Goal: Navigation & Orientation: Find specific page/section

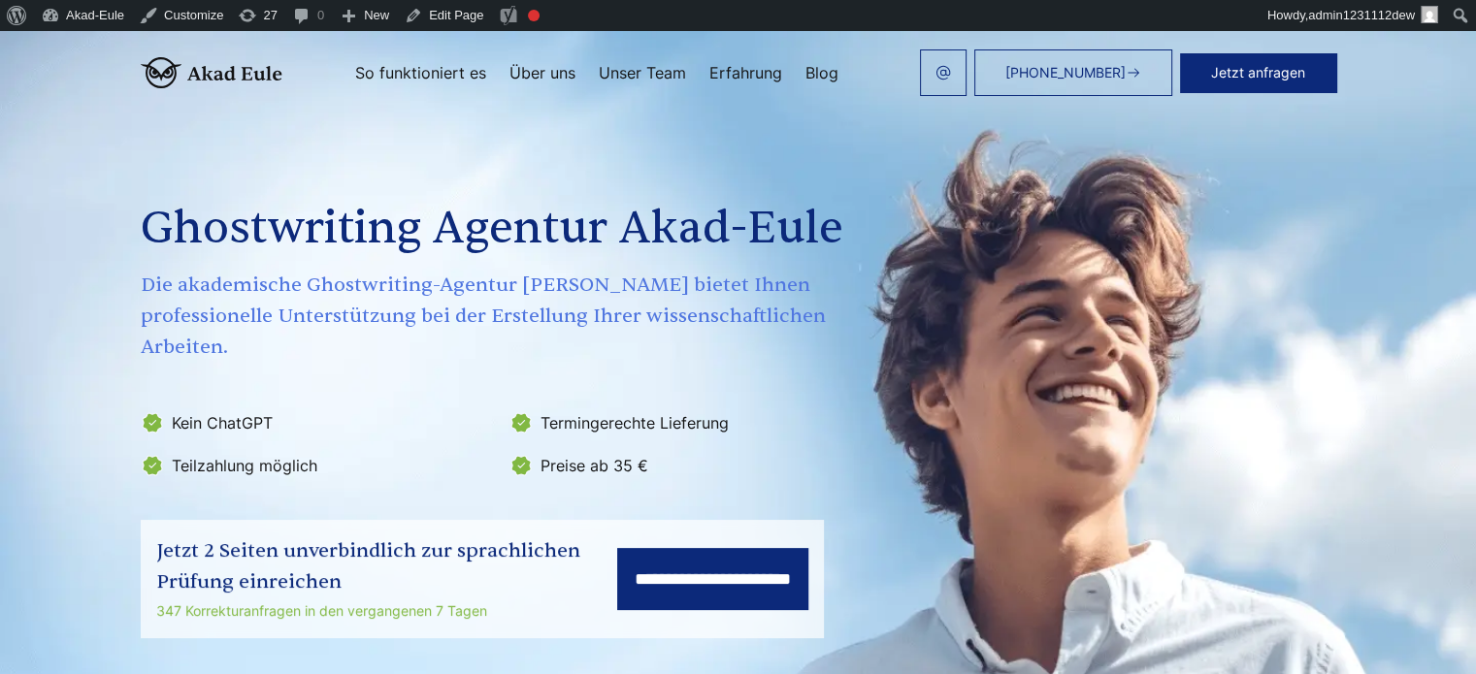
click at [887, 370] on div "**********" at bounding box center [738, 369] width 1242 height 537
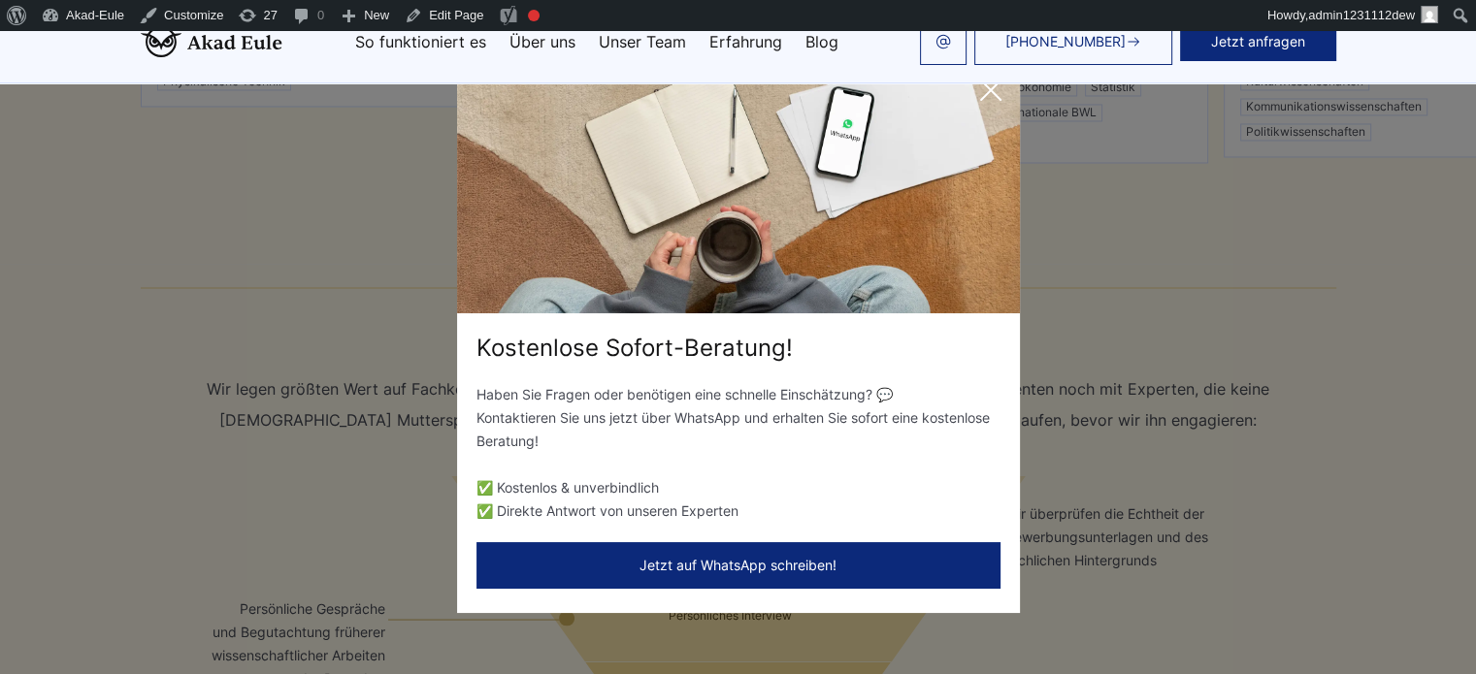
scroll to position [3396, 0]
click at [988, 98] on icon at bounding box center [990, 90] width 39 height 39
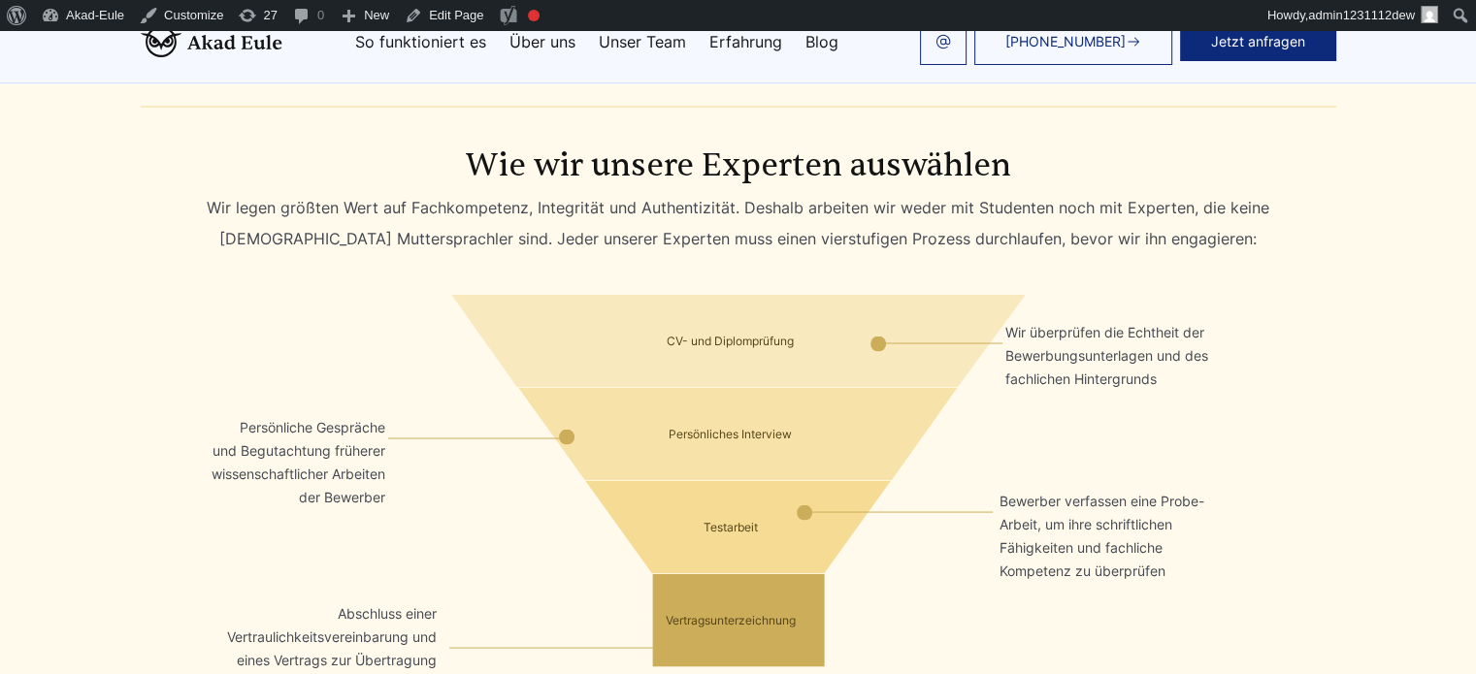
scroll to position [3590, 0]
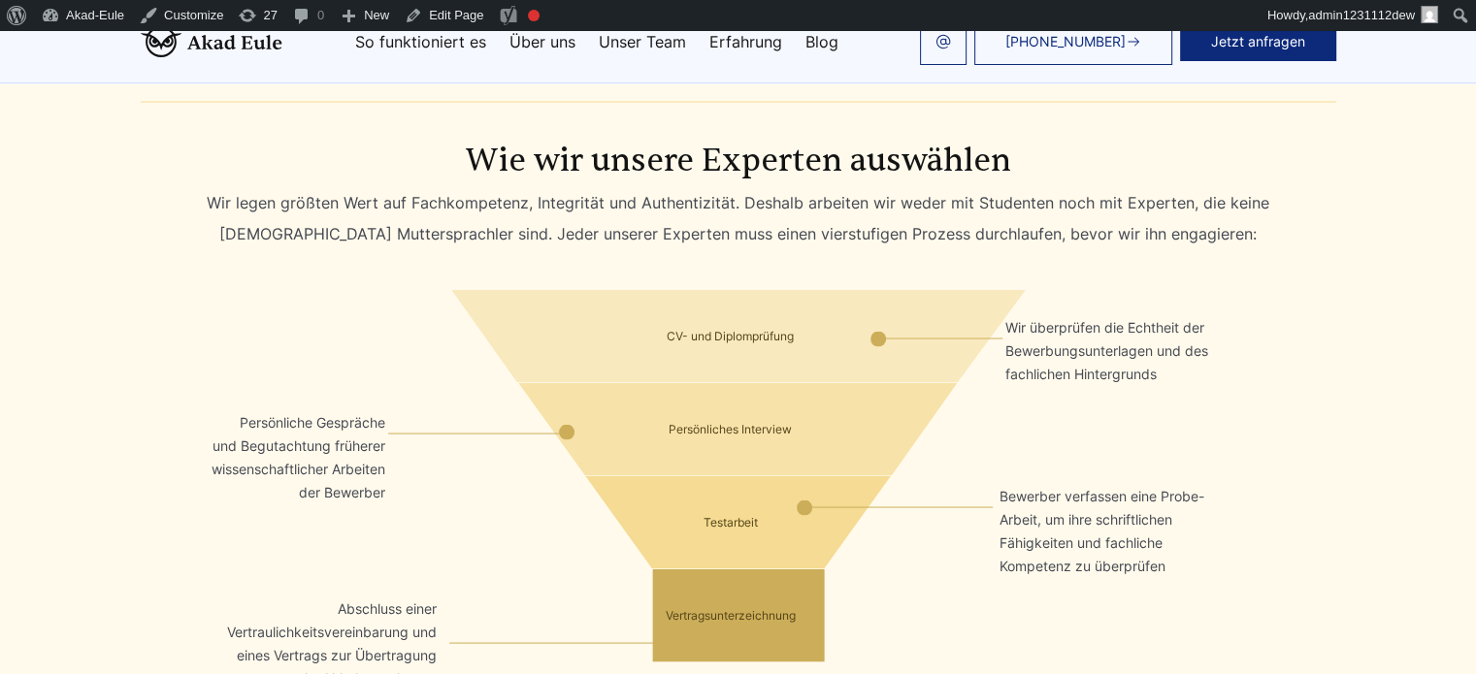
click at [398, 289] on div "CV- und Diplomprüfung Wir überprüfen die Echtheit der Bewerbungsunterlagen und …" at bounding box center [738, 335] width 1224 height 93
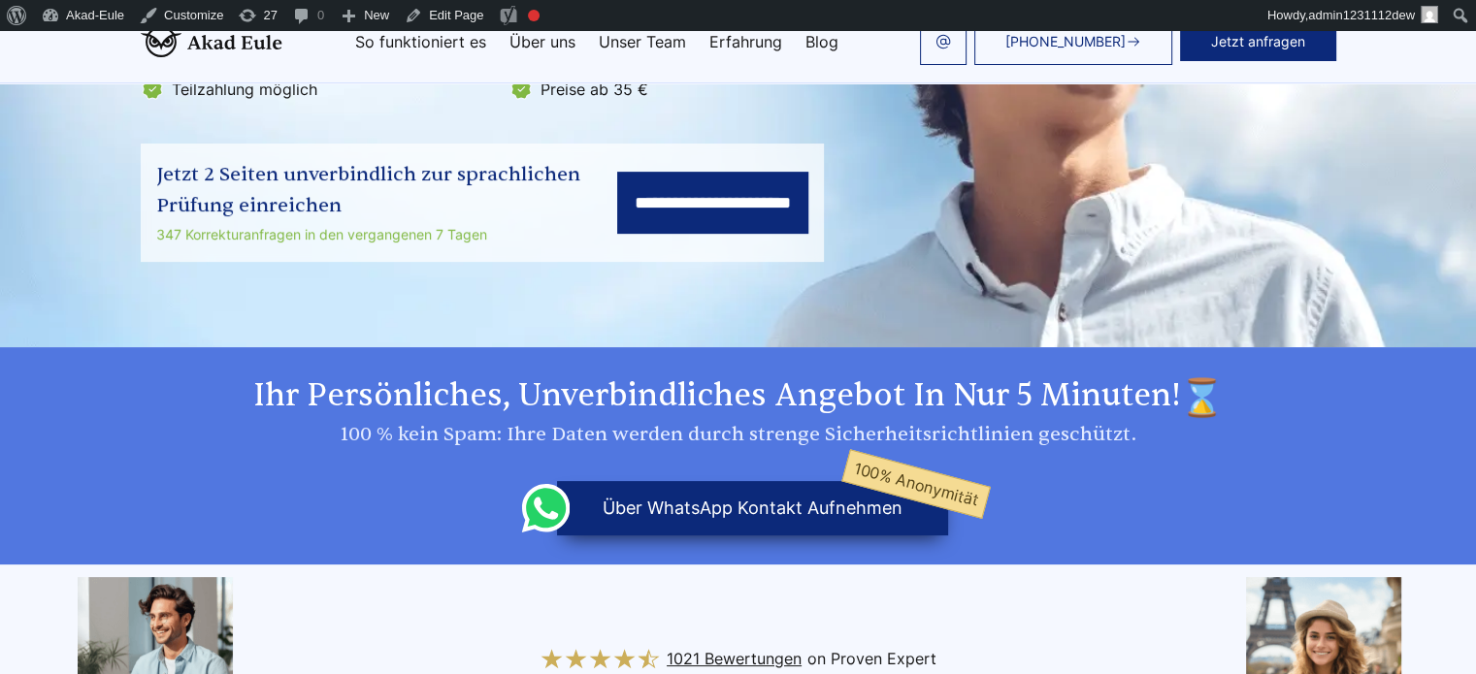
scroll to position [97, 0]
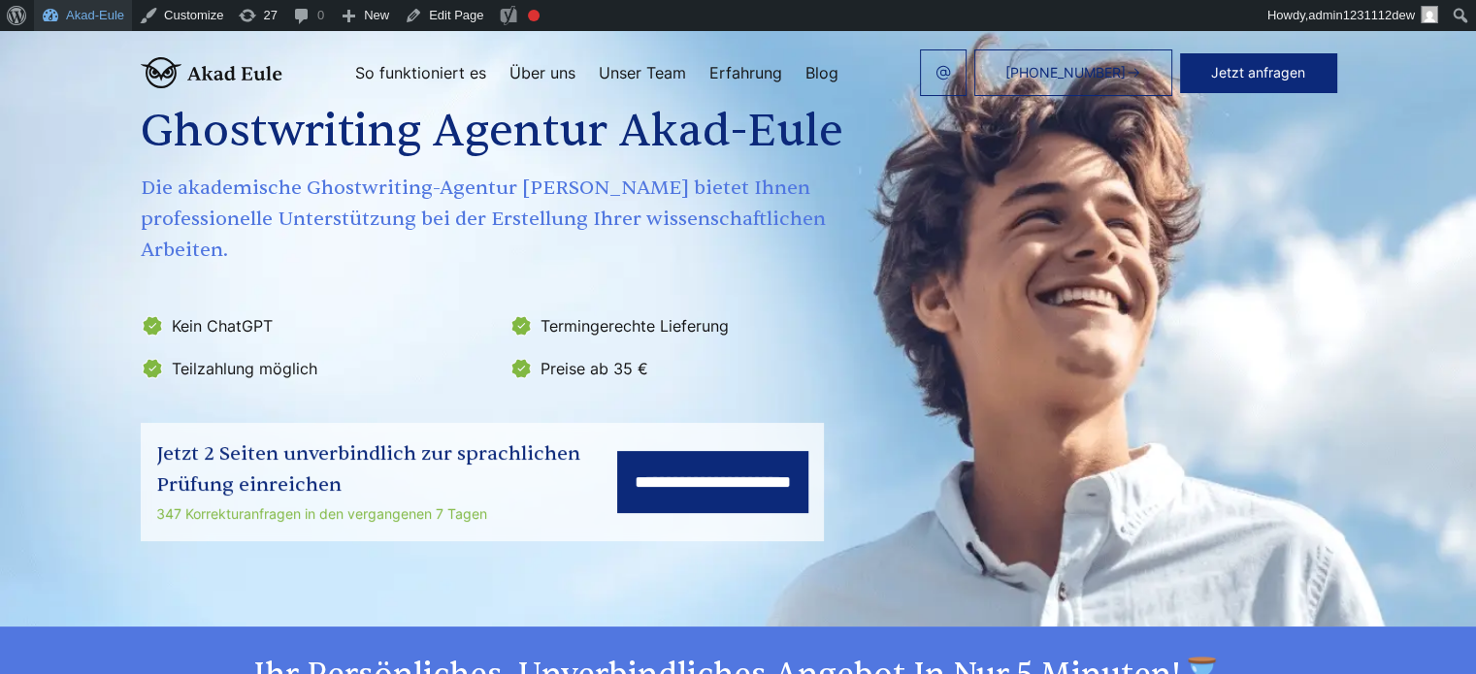
click at [81, 15] on link "Akad-Eule" at bounding box center [83, 15] width 98 height 31
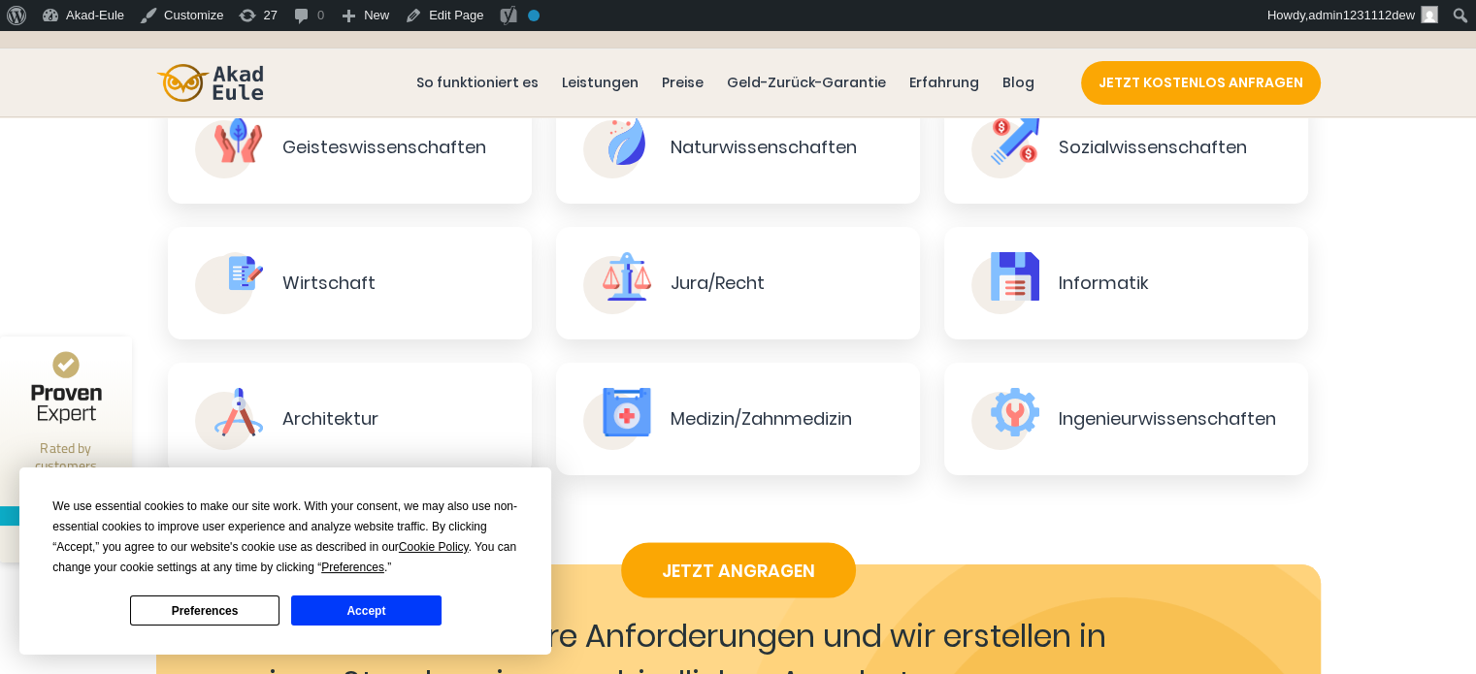
click at [361, 608] on button "Accept" at bounding box center [365, 611] width 149 height 30
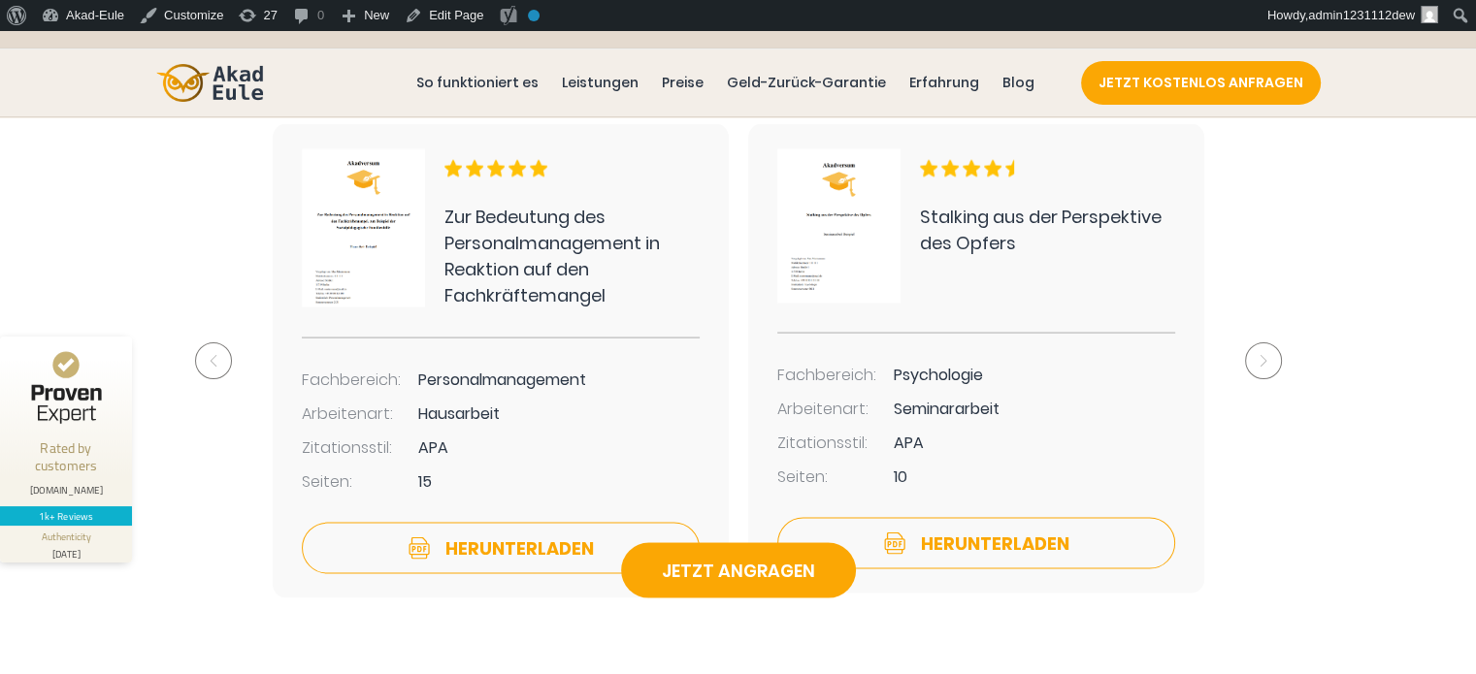
scroll to position [4366, 0]
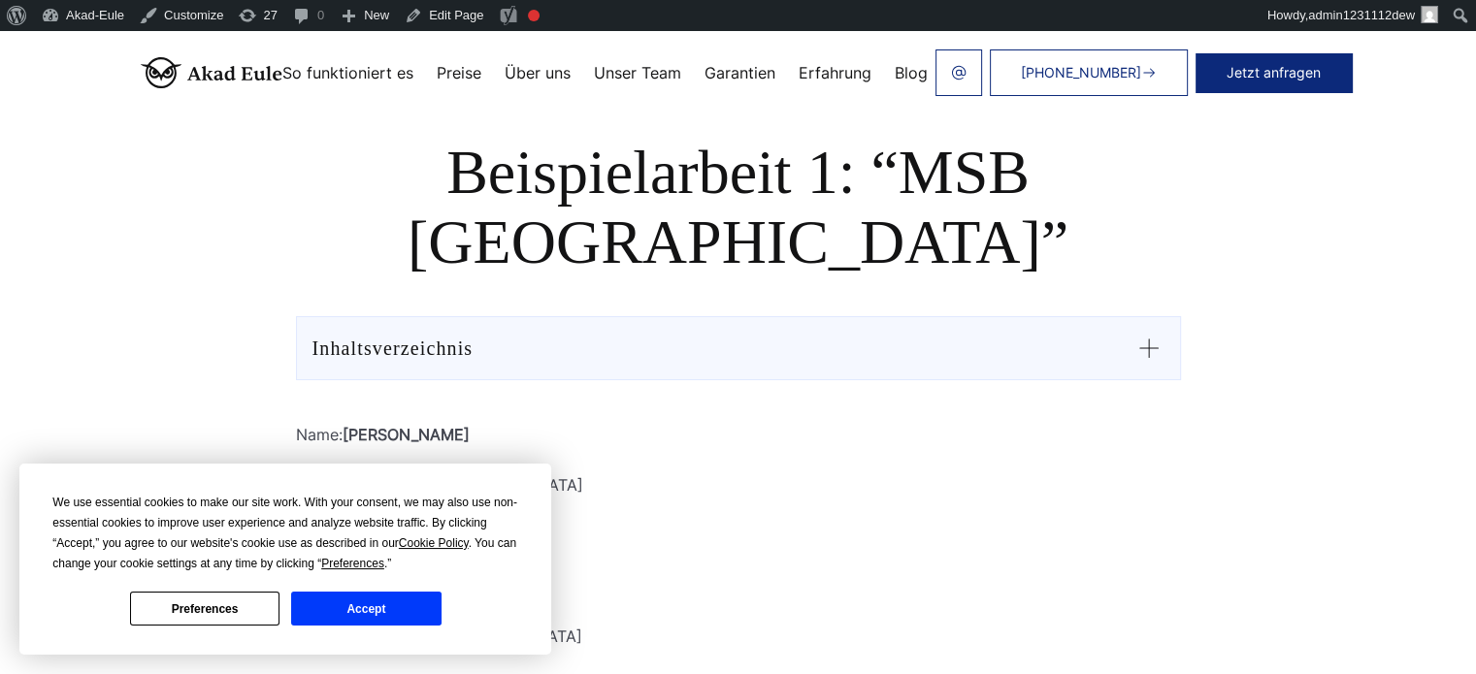
drag, startPoint x: 381, startPoint y: 608, endPoint x: 369, endPoint y: 601, distance: 14.8
click at [381, 608] on button "Accept" at bounding box center [365, 609] width 149 height 34
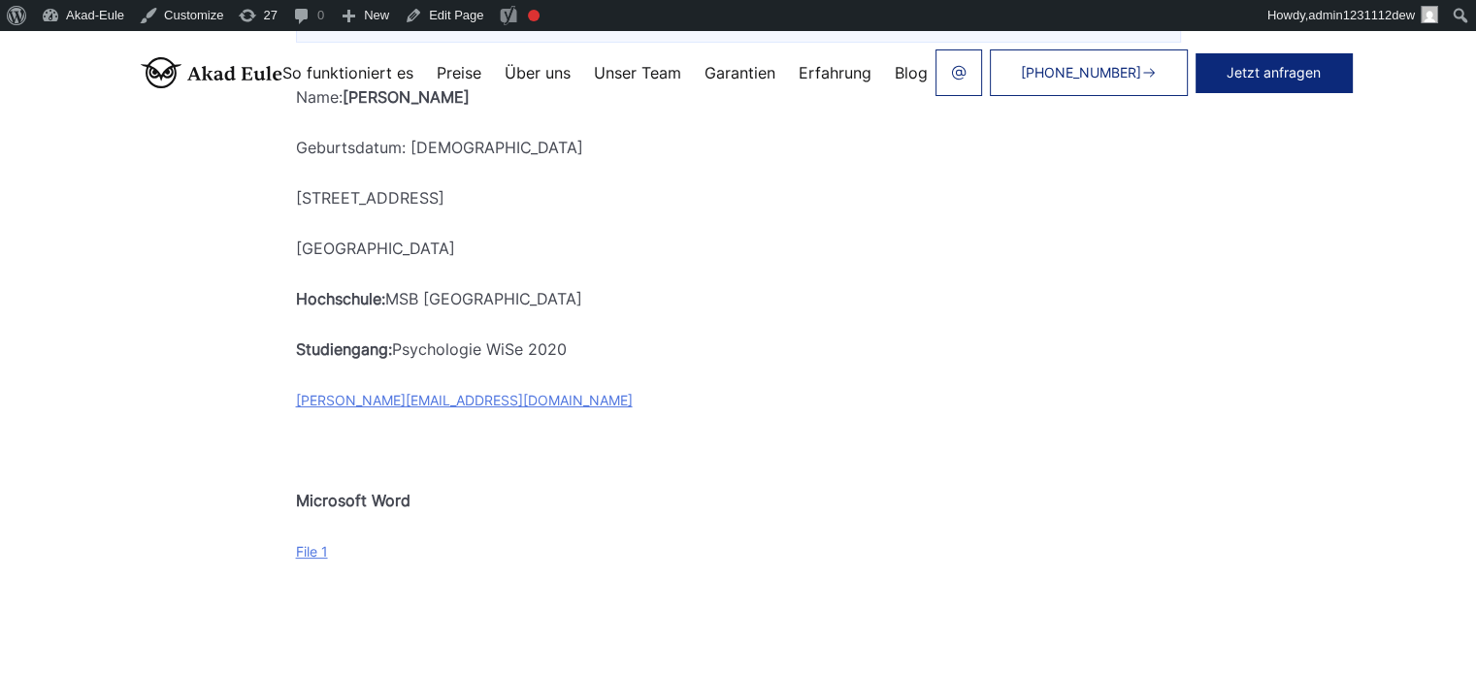
scroll to position [97, 0]
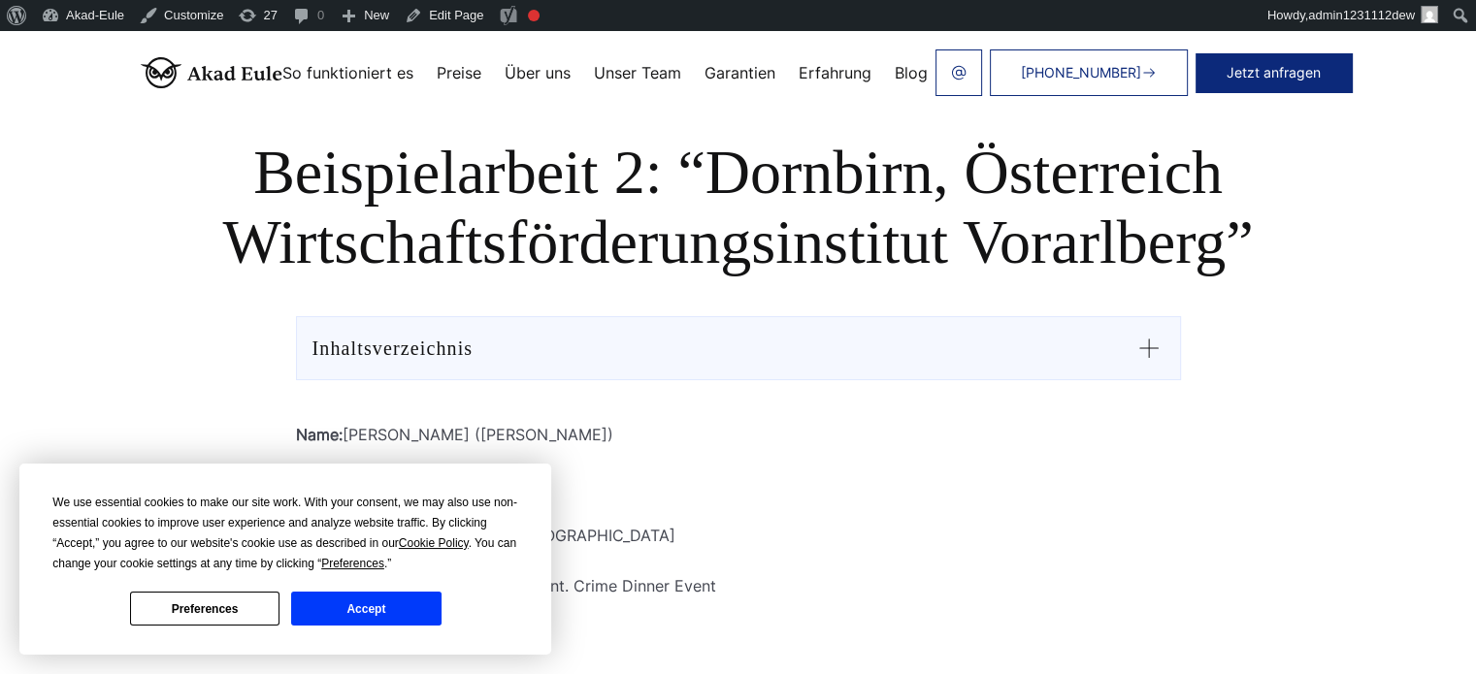
scroll to position [97, 0]
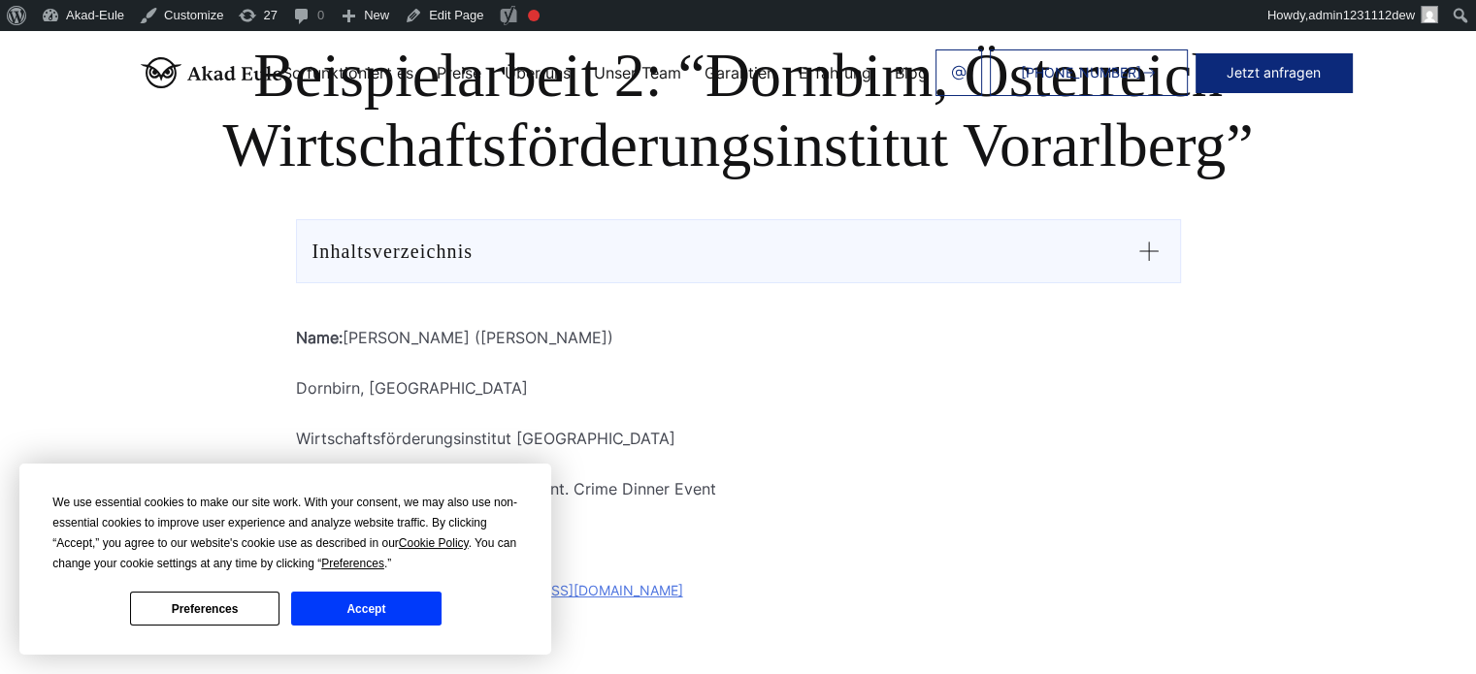
click at [407, 615] on button "Accept" at bounding box center [365, 609] width 149 height 34
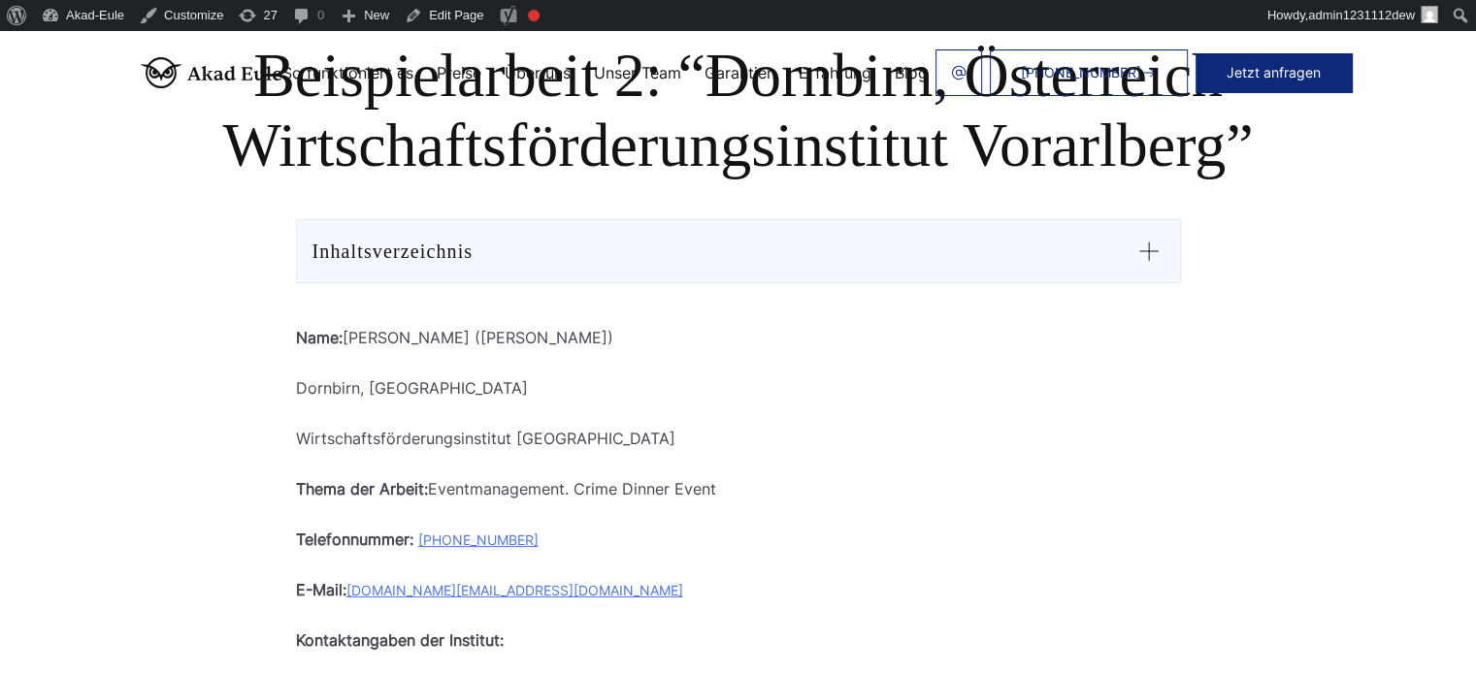
click at [1152, 247] on icon at bounding box center [1148, 251] width 31 height 31
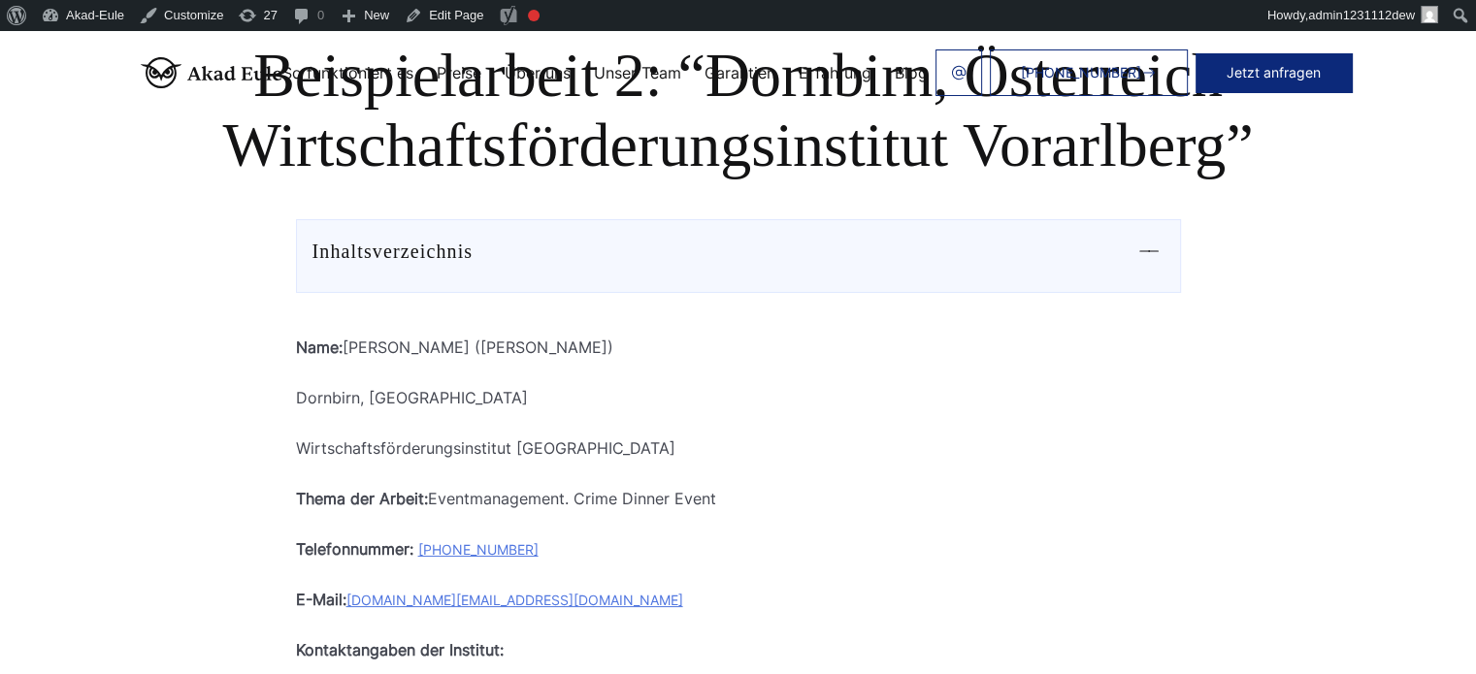
click at [1152, 247] on div at bounding box center [1148, 247] width 31 height 23
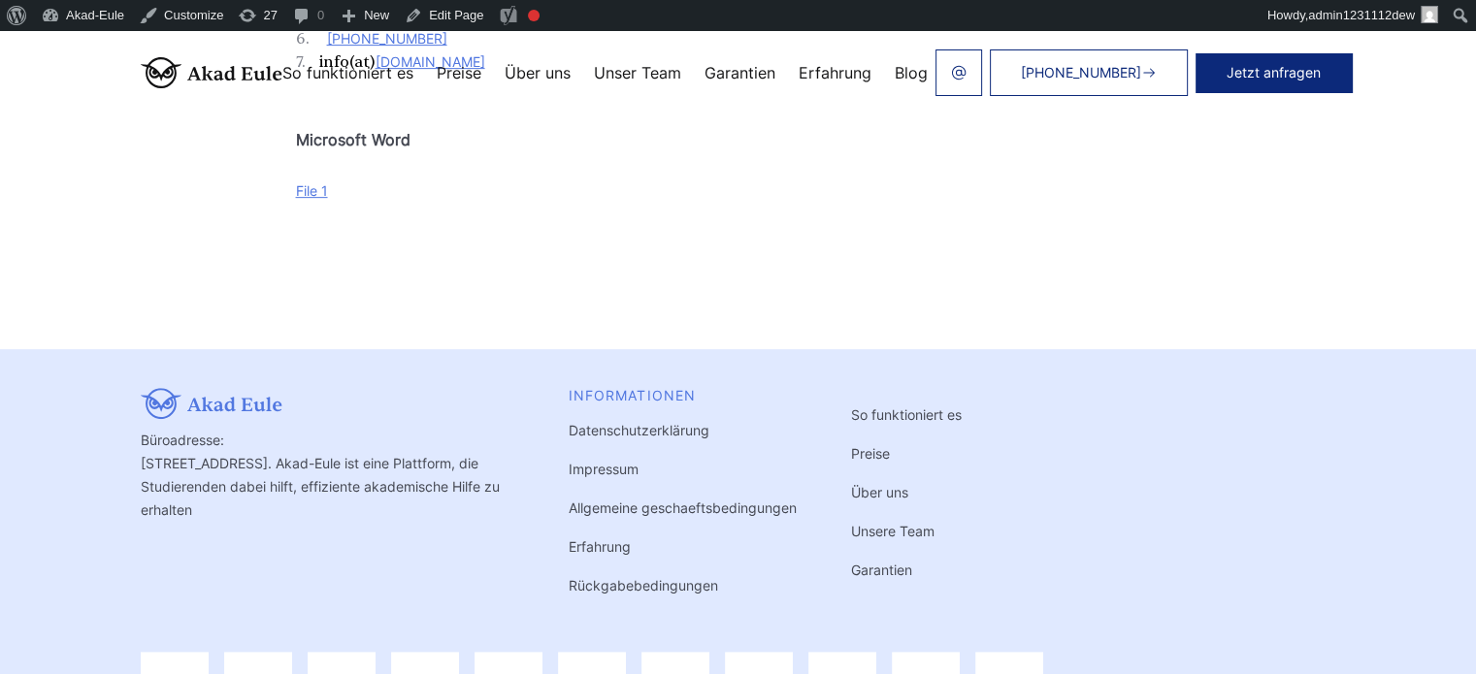
scroll to position [873, 0]
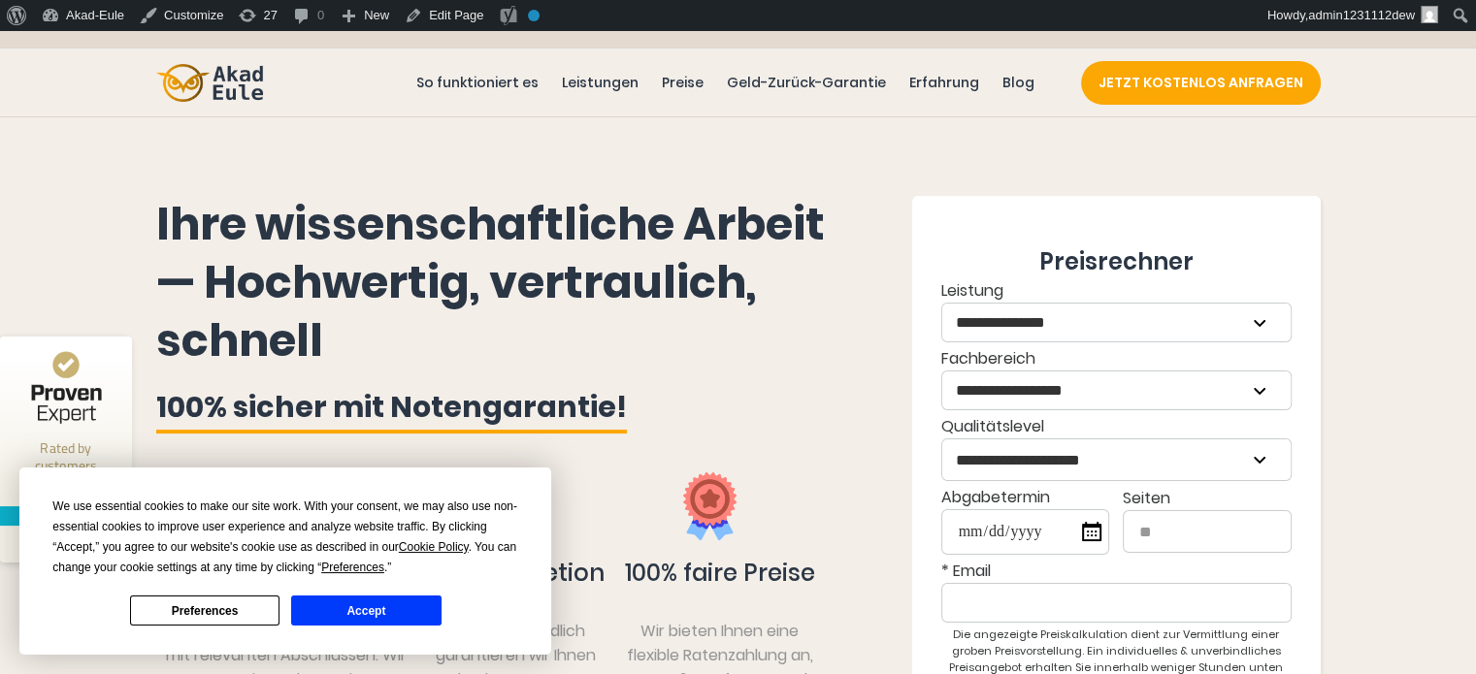
click at [374, 608] on button "Accept" at bounding box center [365, 611] width 149 height 30
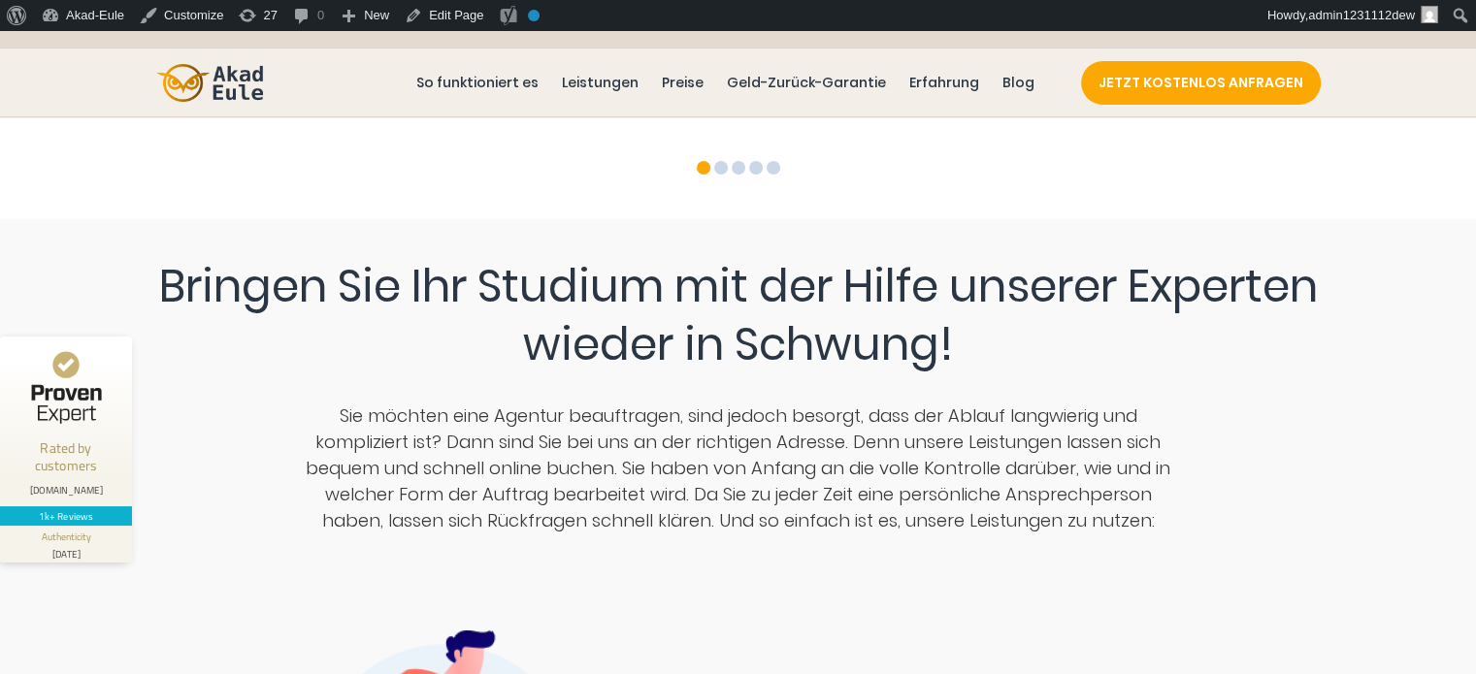
scroll to position [5142, 0]
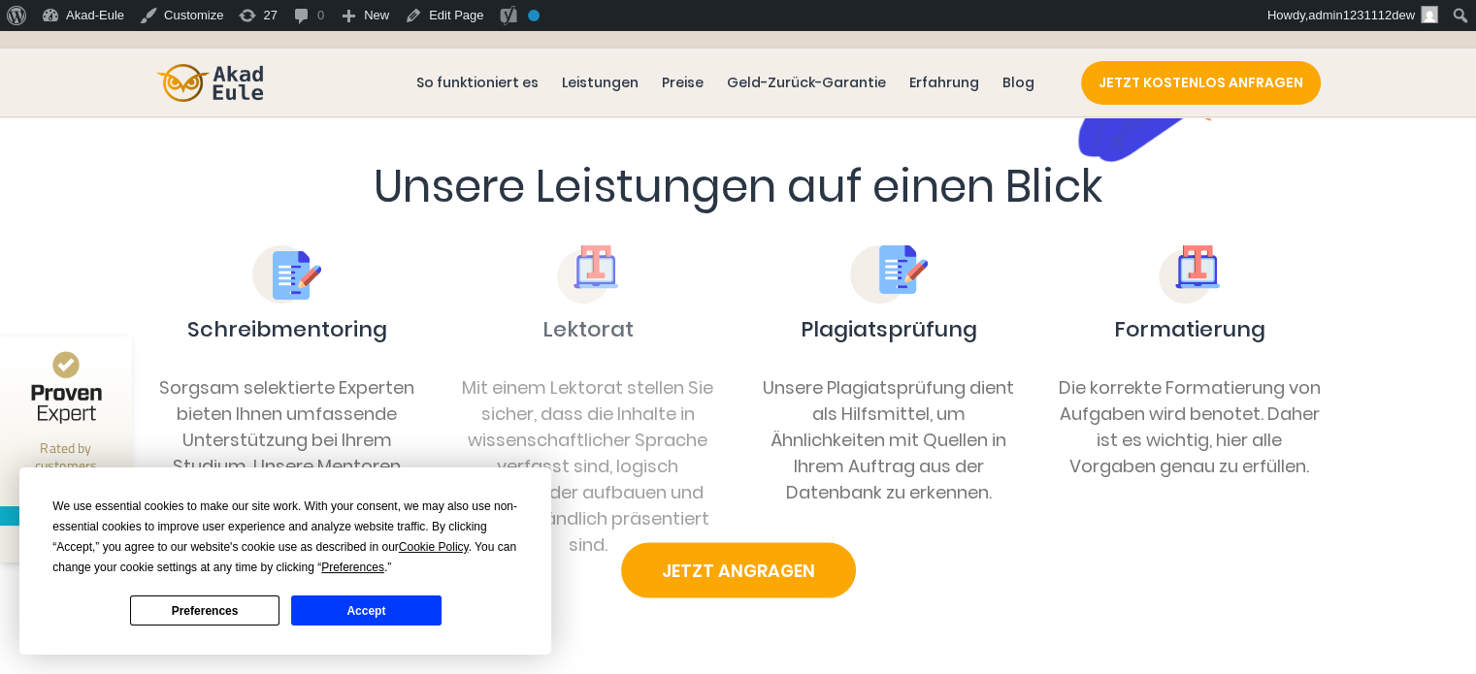
scroll to position [2328, 0]
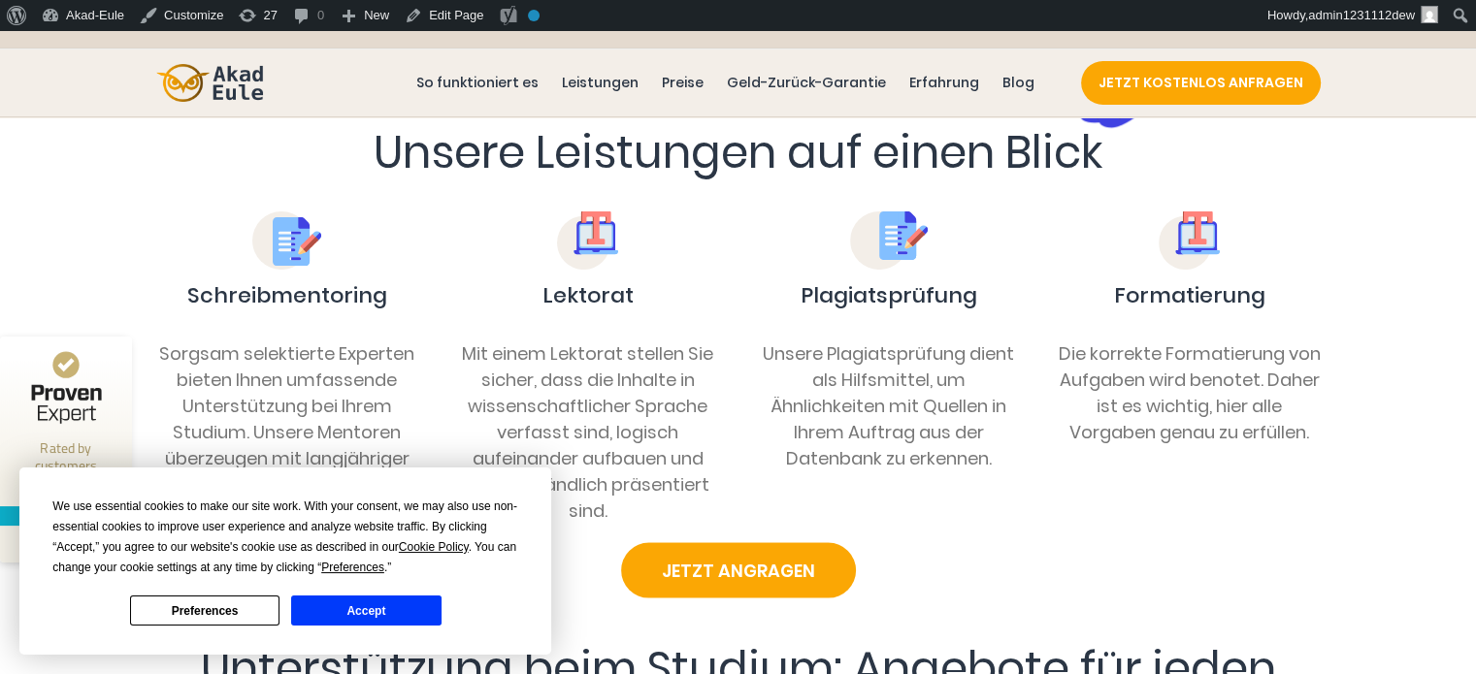
click at [392, 605] on button "Accept" at bounding box center [365, 611] width 149 height 30
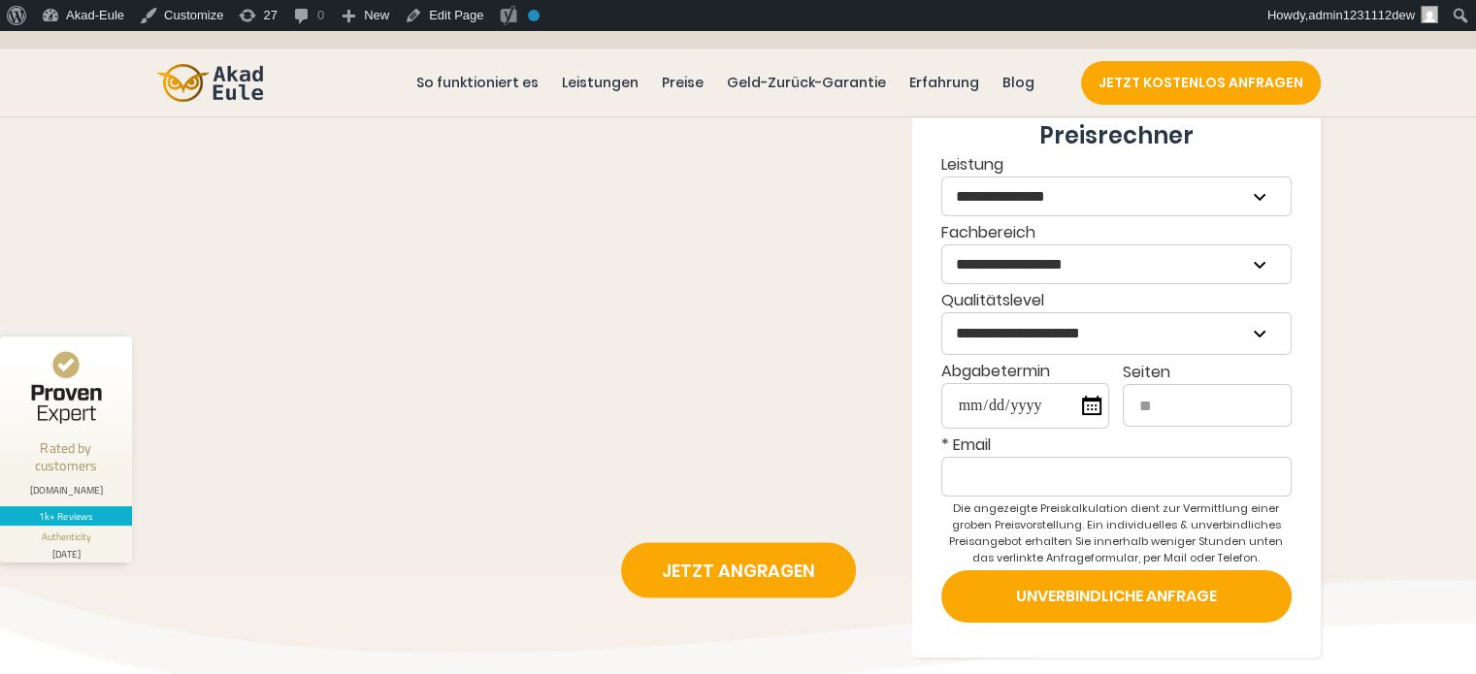
scroll to position [0, 0]
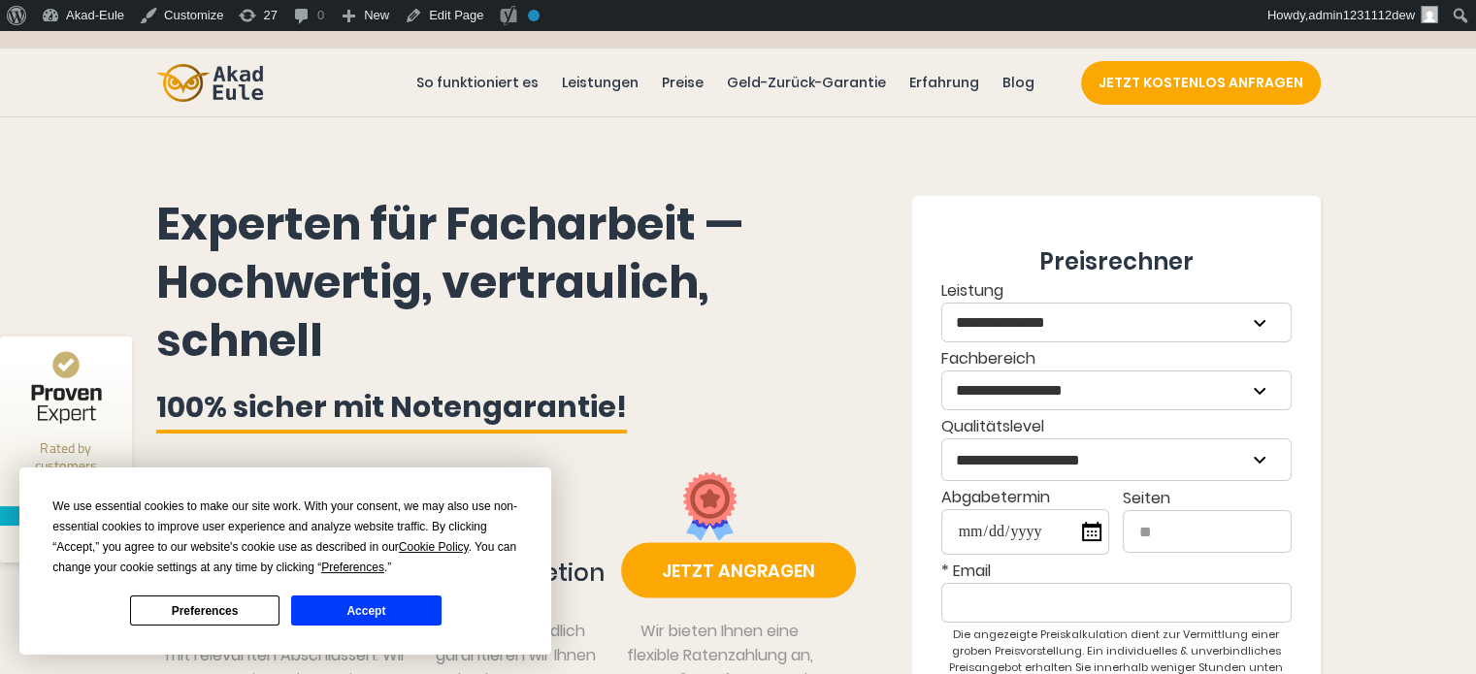
click at [350, 609] on button "Accept" at bounding box center [365, 611] width 149 height 30
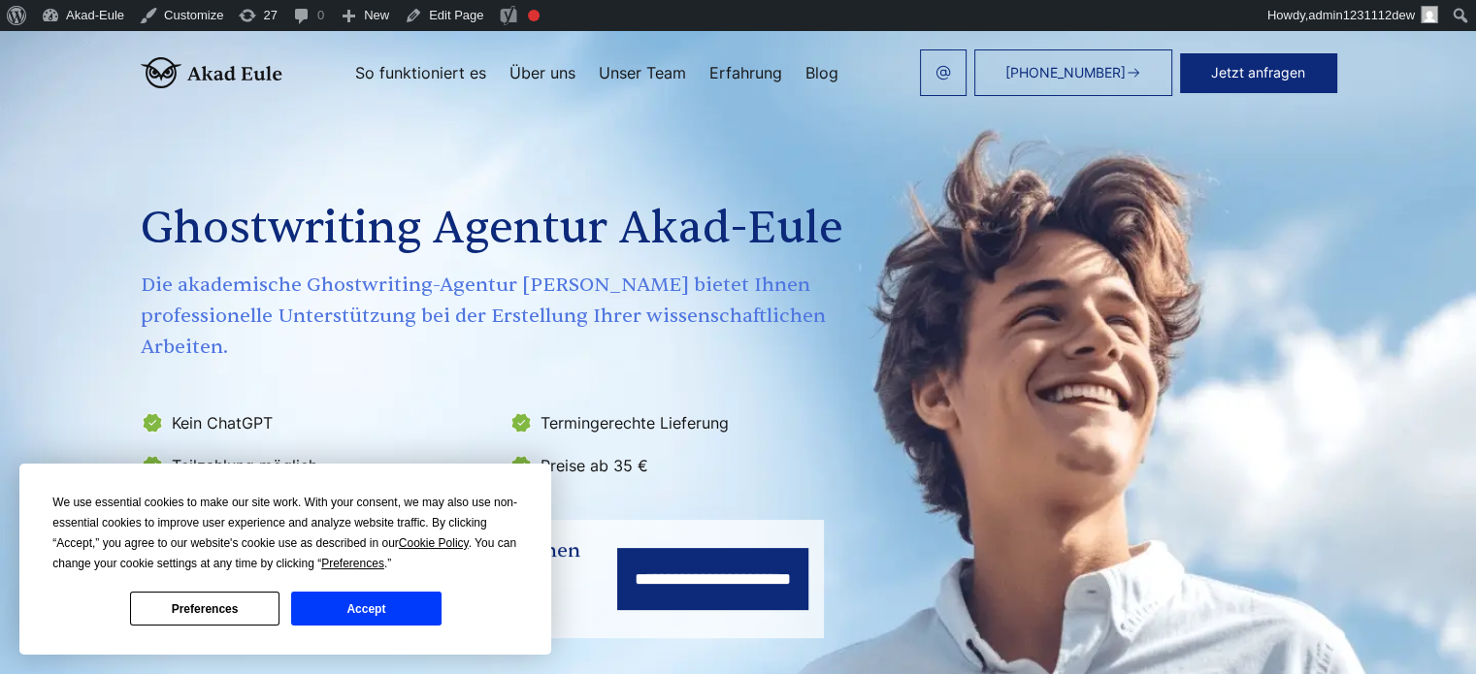
click at [764, 294] on div "**********" at bounding box center [738, 369] width 1242 height 537
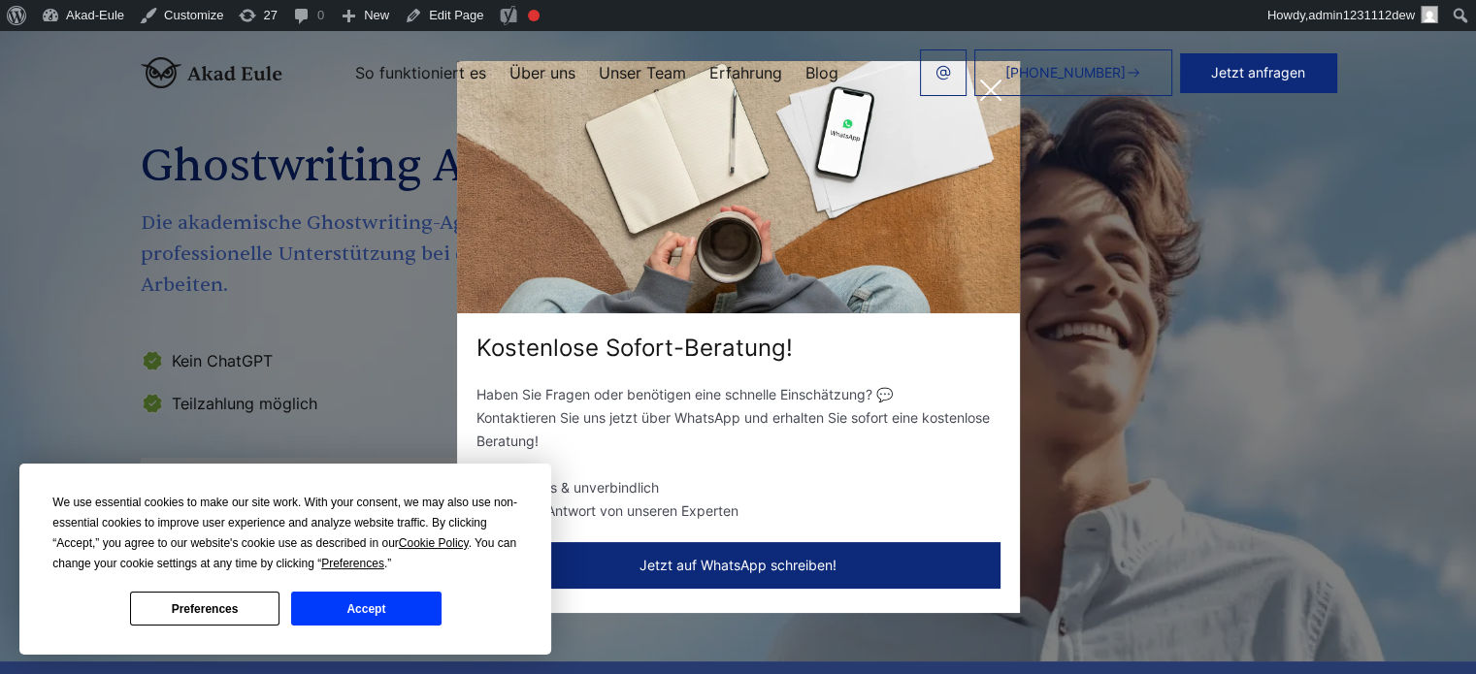
scroll to position [97, 0]
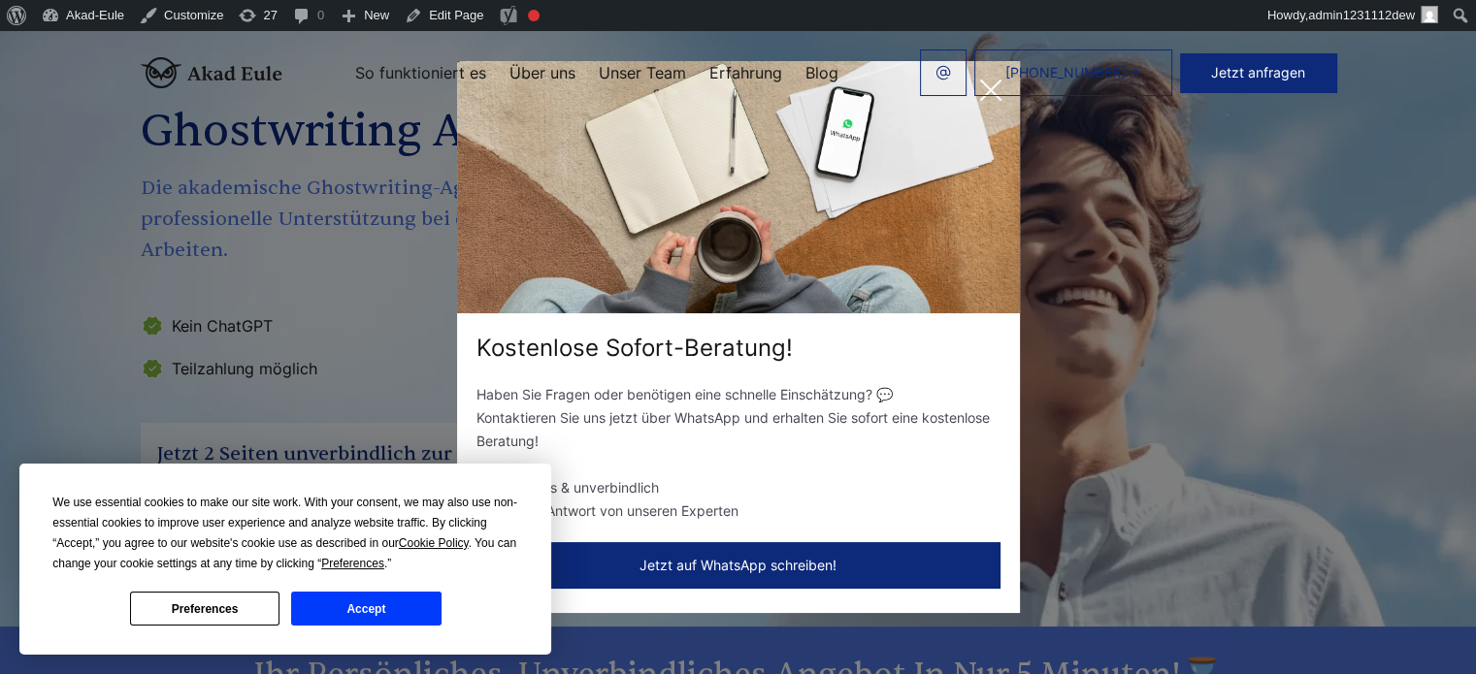
click at [991, 92] on div "+49 441 93168044 Jetzt anfragen So funktioniert es Über uns Unser Team Erfahrung" at bounding box center [809, 72] width 1054 height 47
click at [399, 603] on button "Accept" at bounding box center [365, 609] width 149 height 34
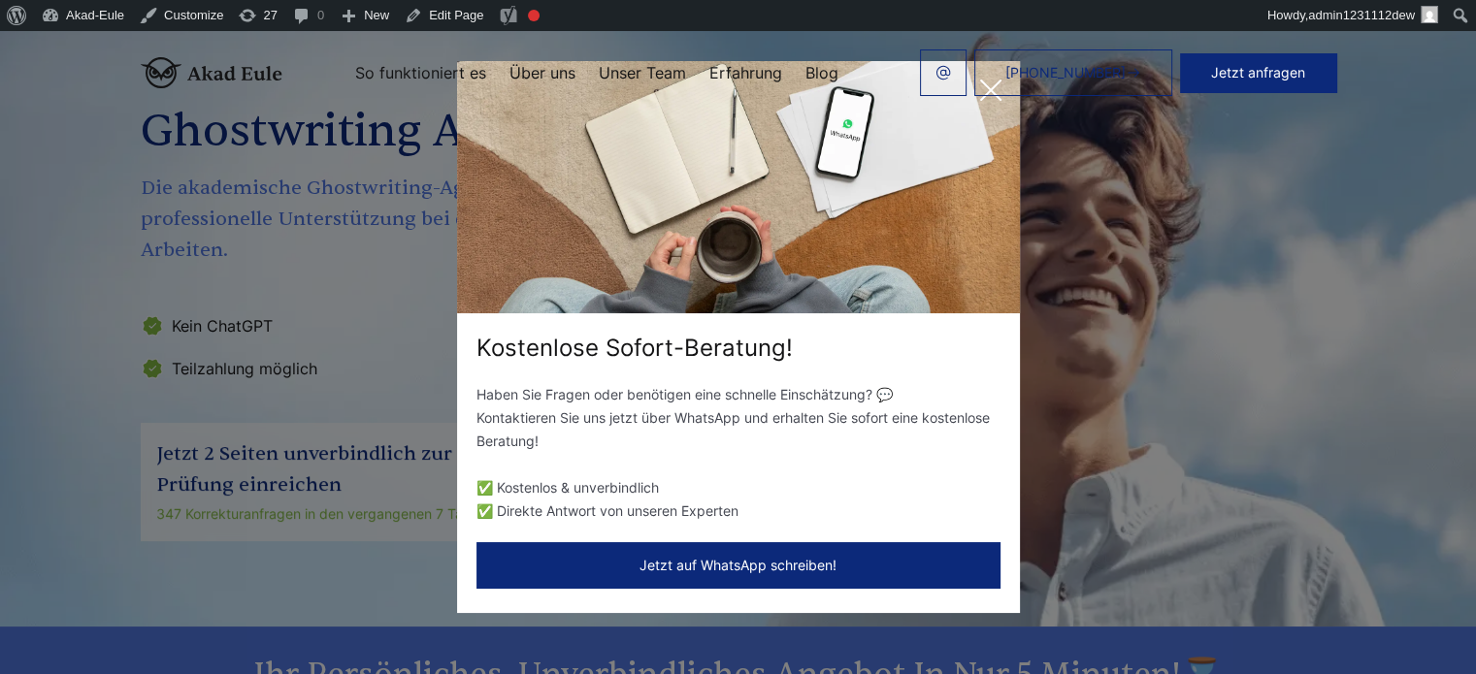
click at [989, 81] on div "+49 441 93168044 Jetzt anfragen So funktioniert es Über uns Unser Team Erfahrung" at bounding box center [809, 72] width 1054 height 47
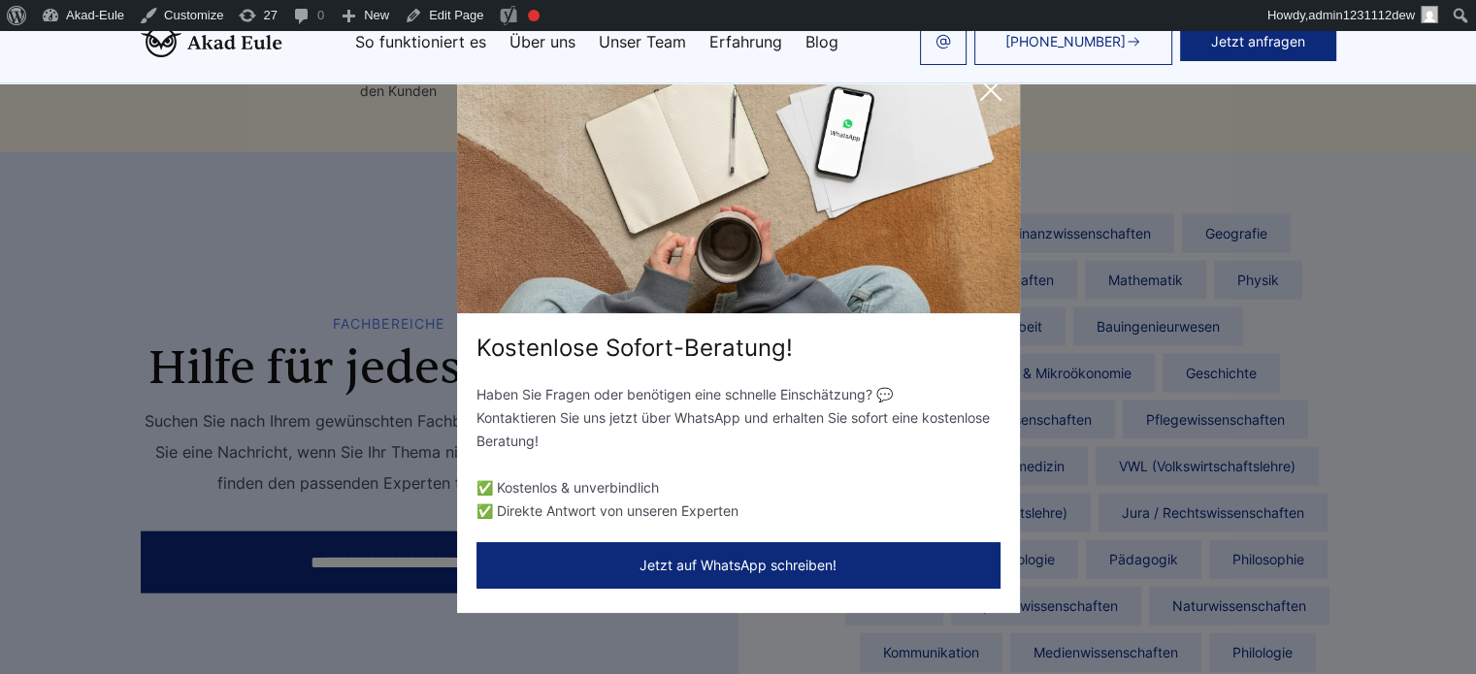
scroll to position [4172, 0]
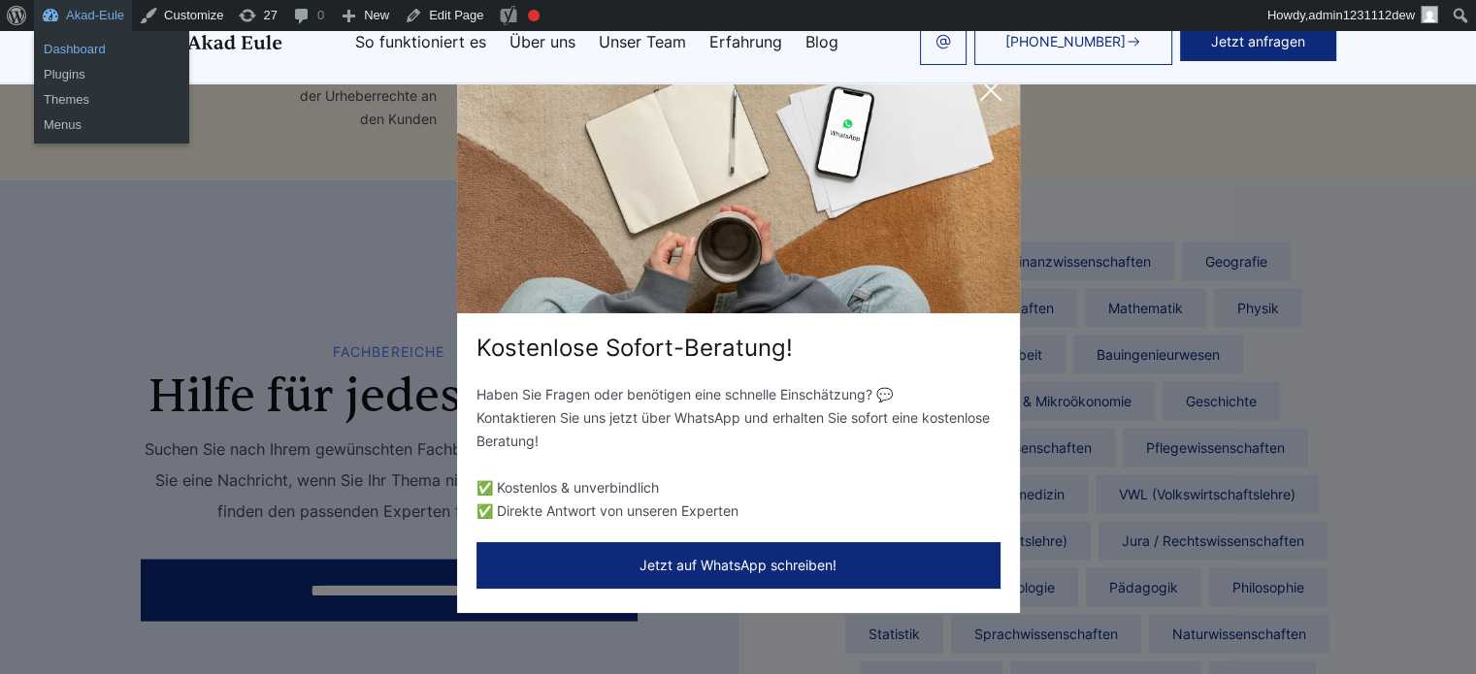
click at [82, 52] on link "Dashboard" at bounding box center [111, 49] width 155 height 25
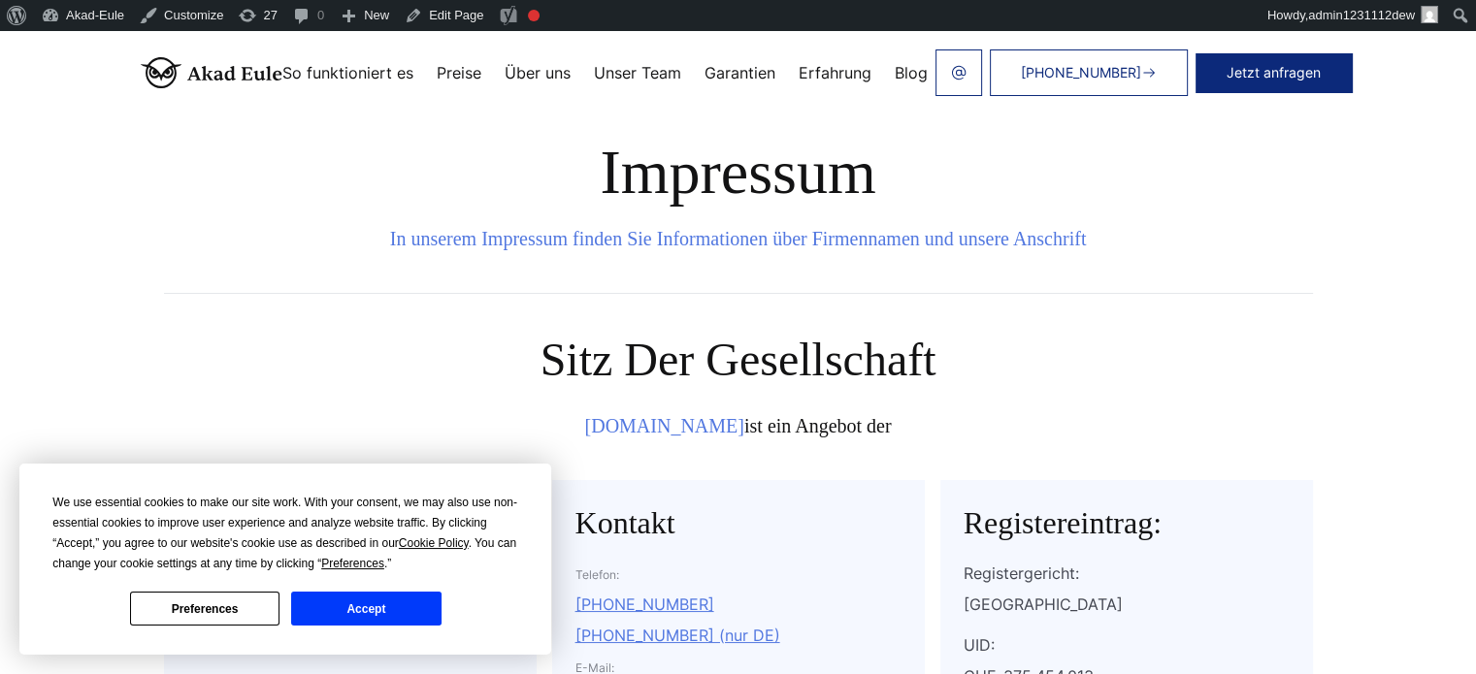
click at [334, 608] on button "Accept" at bounding box center [365, 609] width 149 height 34
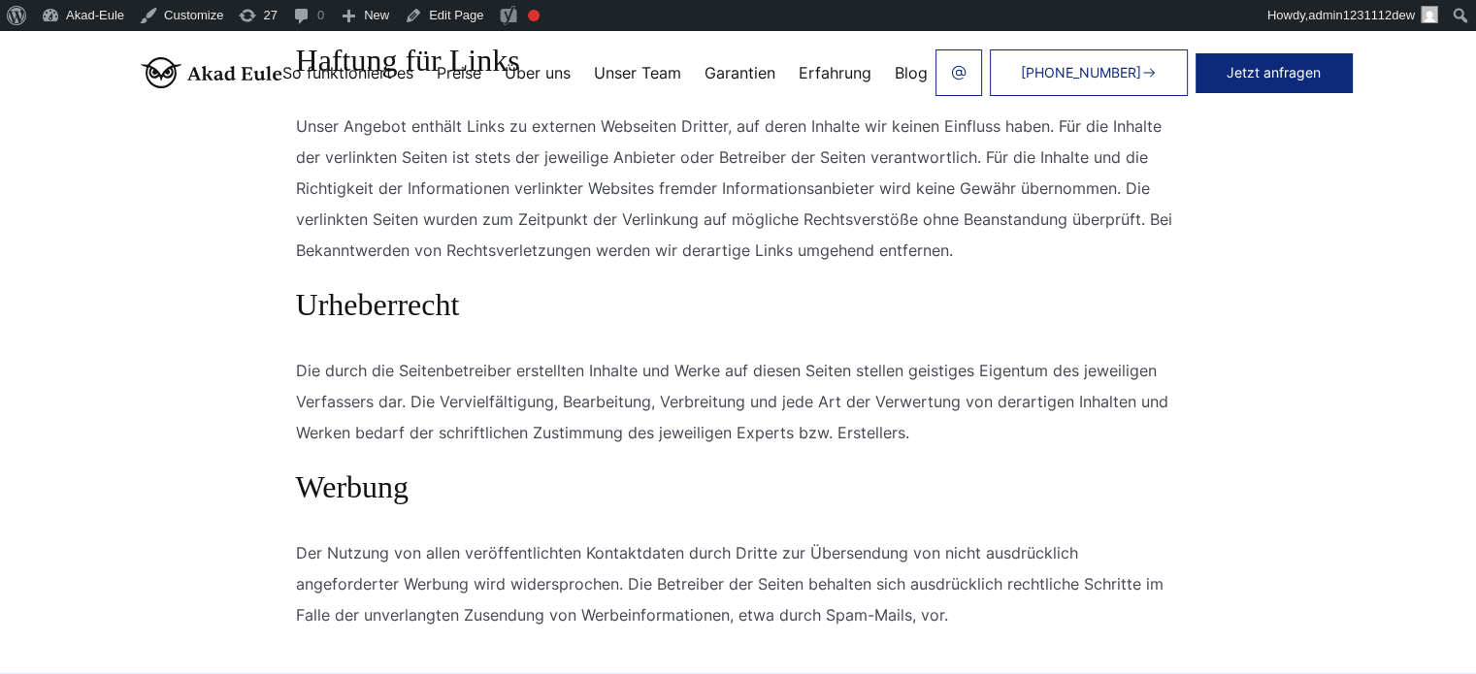
scroll to position [1455, 0]
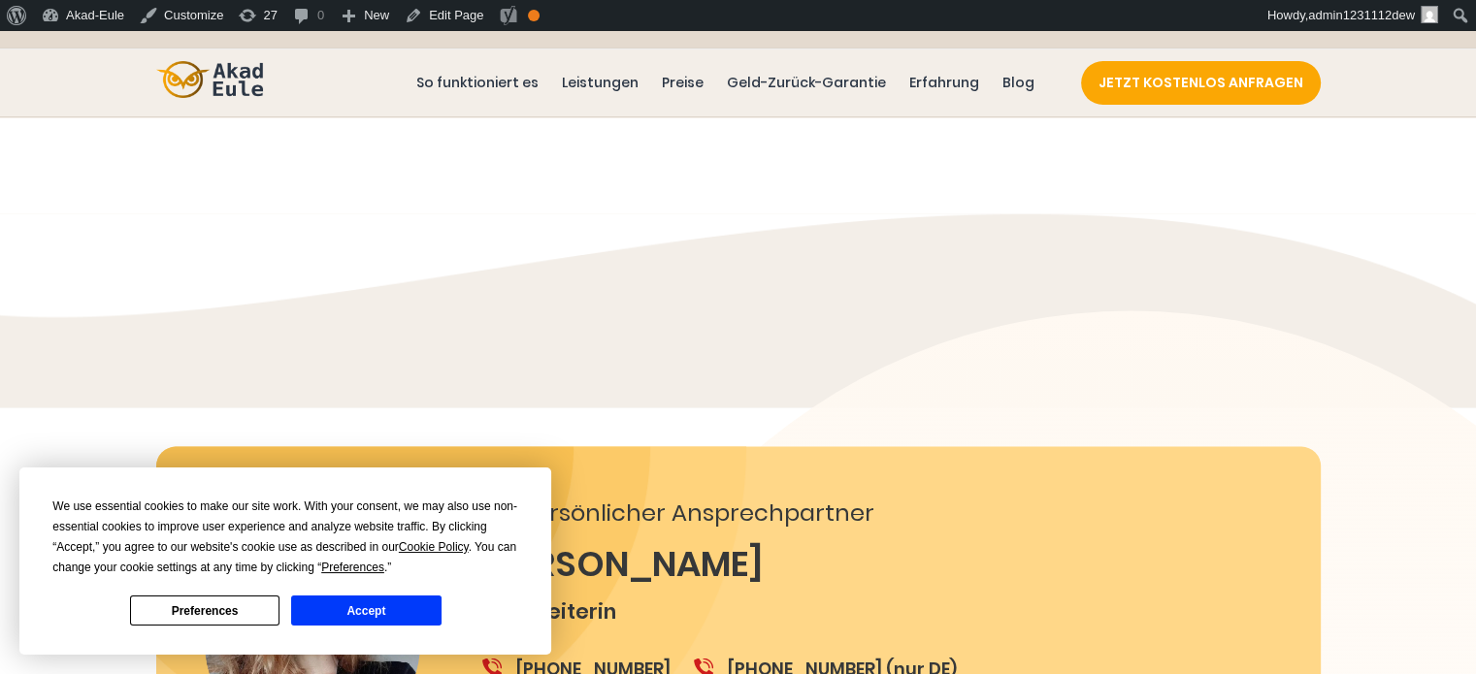
scroll to position [4052, 0]
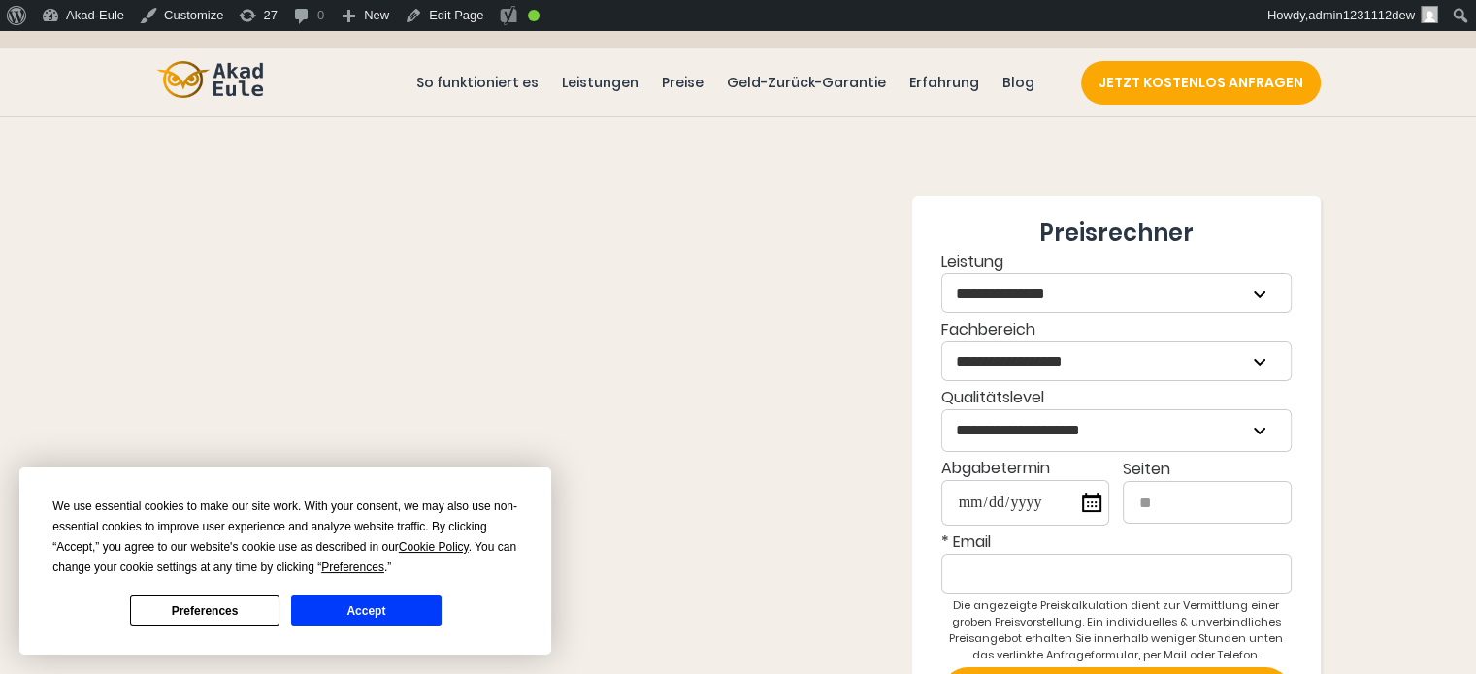
click at [423, 612] on button "Accept" at bounding box center [365, 611] width 149 height 30
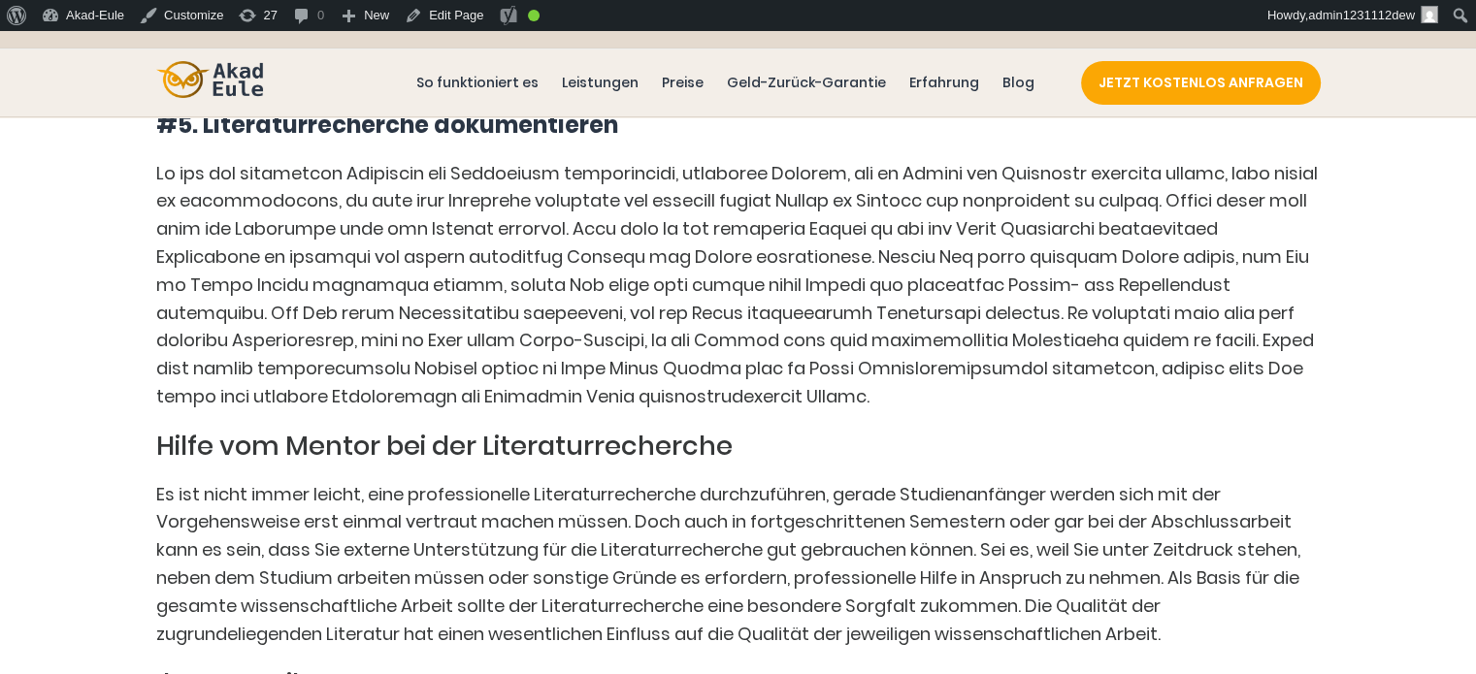
scroll to position [3881, 0]
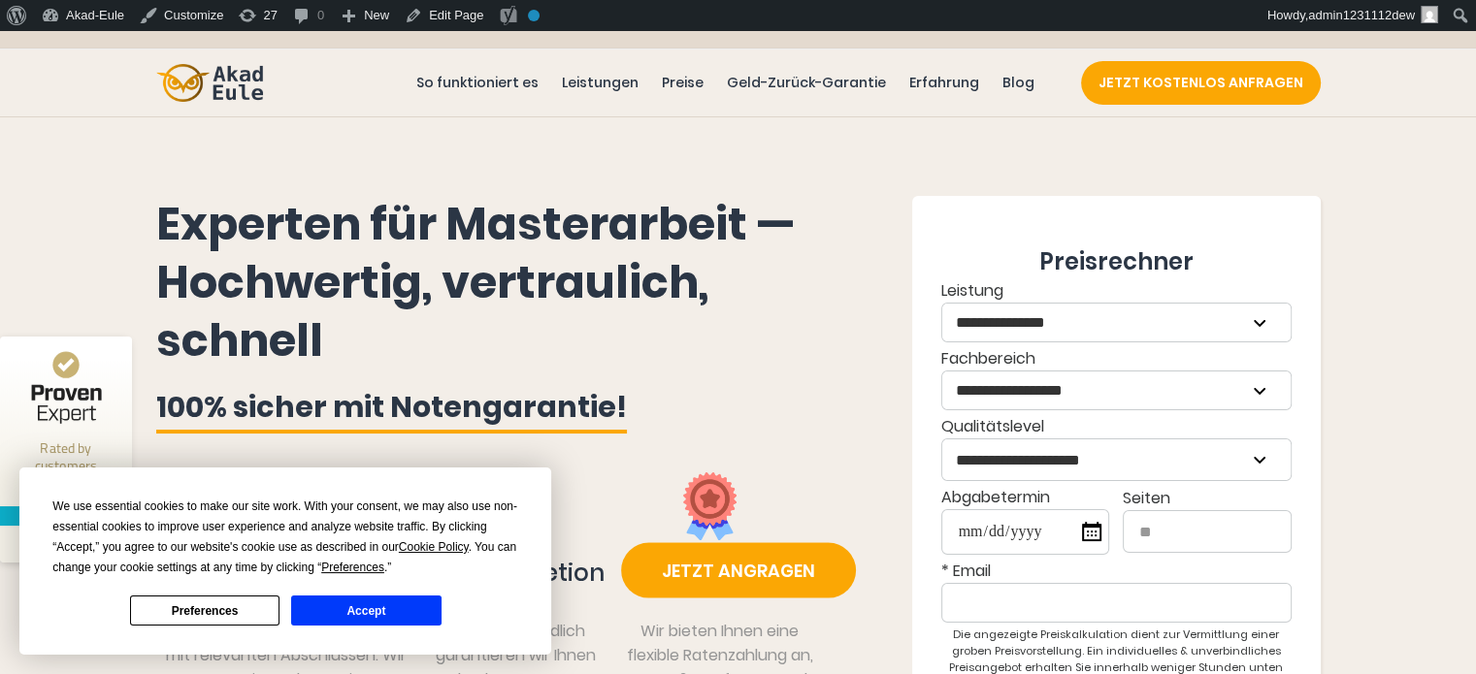
drag, startPoint x: 379, startPoint y: 618, endPoint x: 411, endPoint y: 584, distance: 46.7
click at [379, 618] on button "Accept" at bounding box center [365, 611] width 149 height 30
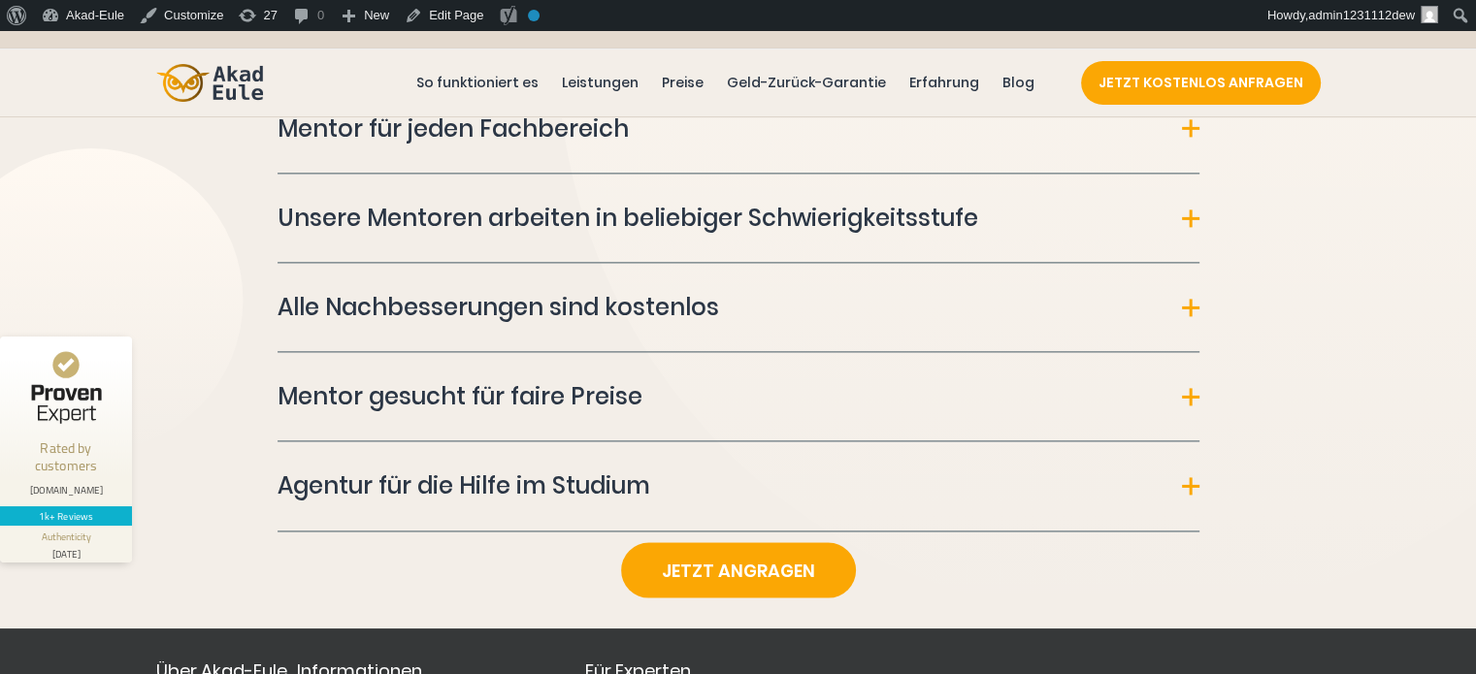
scroll to position [9248, 0]
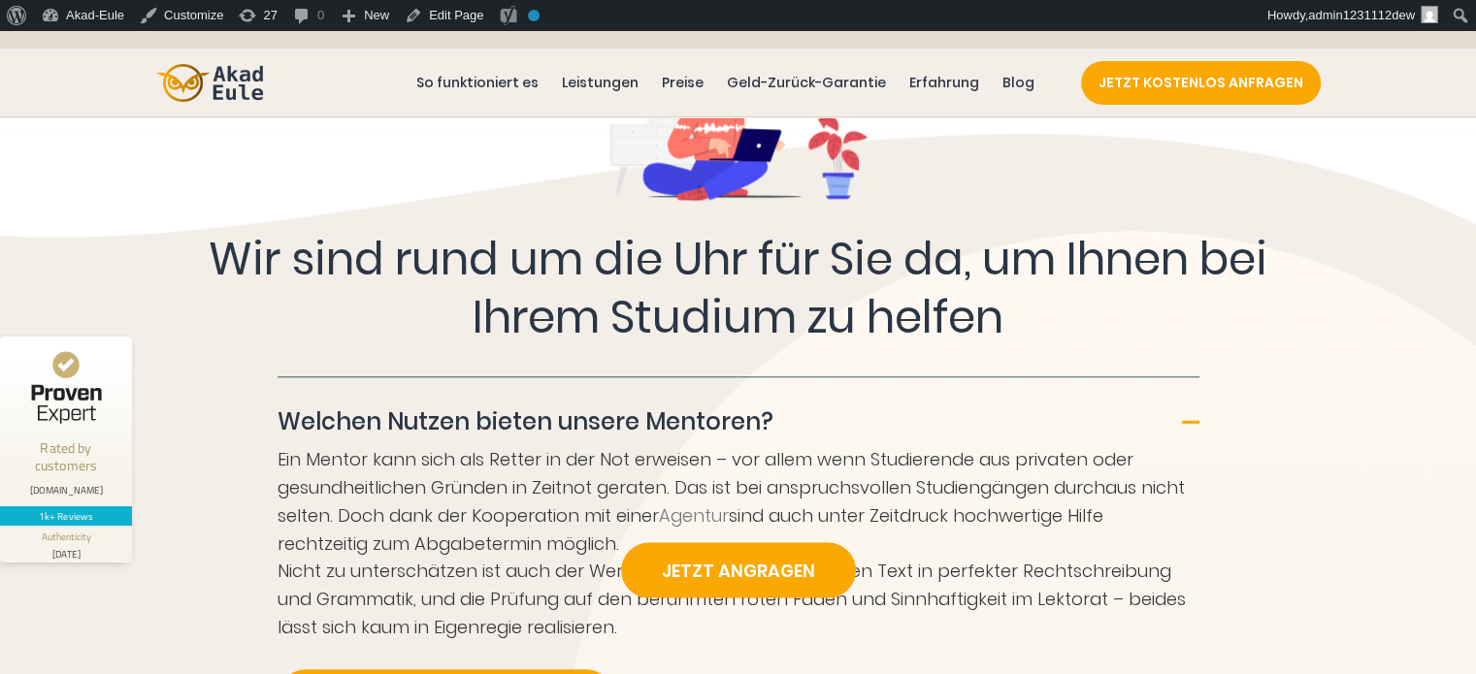
click at [1191, 413] on div at bounding box center [1190, 421] width 17 height 17
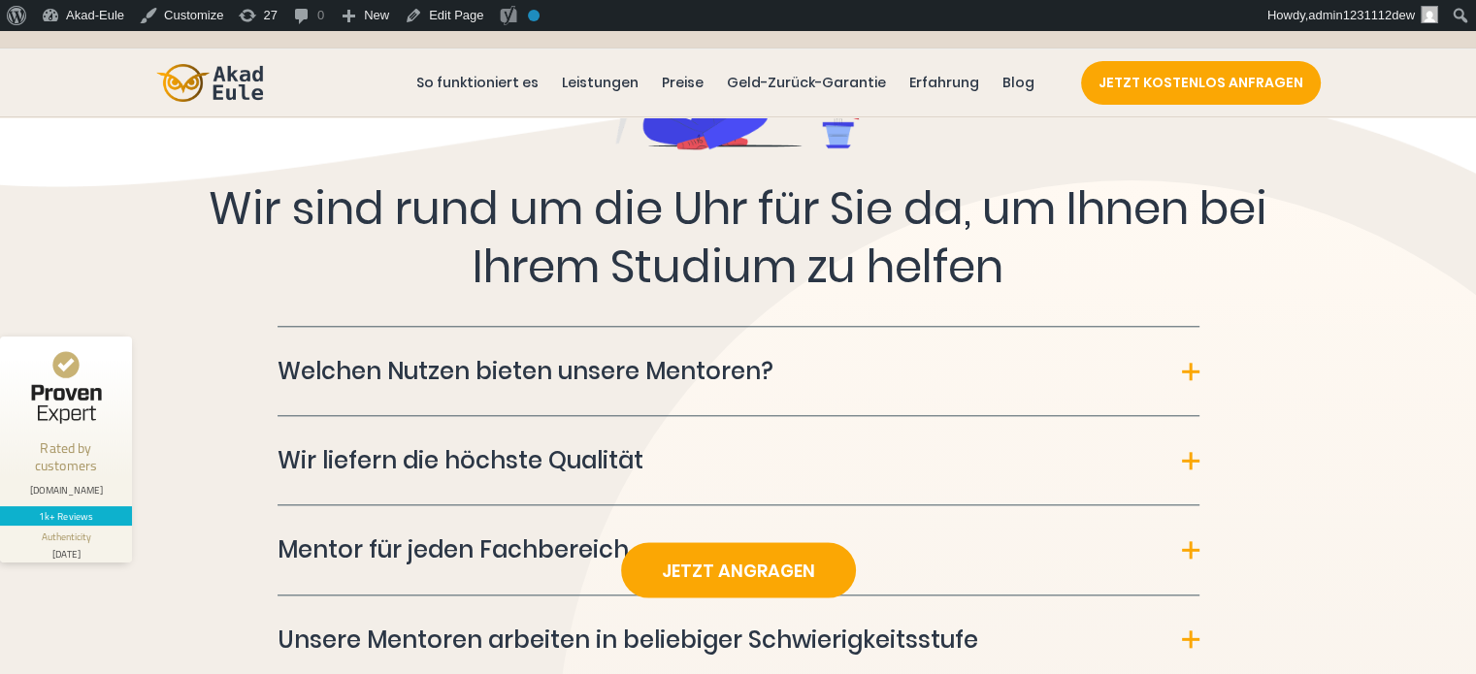
scroll to position [9345, 0]
